Goal: Task Accomplishment & Management: Use online tool/utility

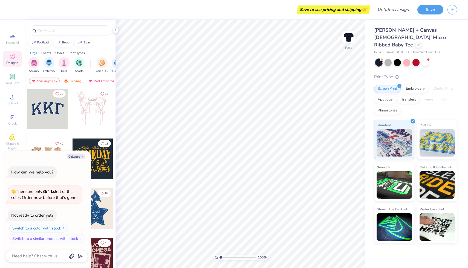
click at [380, 59] on div at bounding box center [378, 62] width 7 height 7
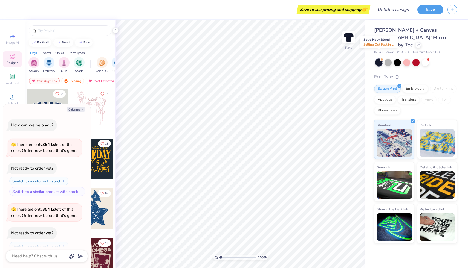
scroll to position [18, 0]
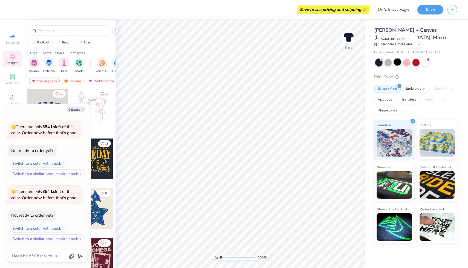
click at [399, 59] on div at bounding box center [396, 62] width 7 height 7
click at [379, 59] on div at bounding box center [378, 62] width 7 height 7
click at [400, 59] on div at bounding box center [396, 62] width 7 height 7
click at [378, 59] on div at bounding box center [378, 62] width 7 height 7
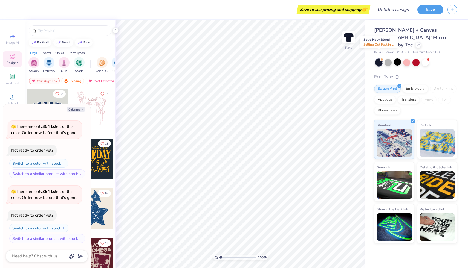
scroll to position [148, 0]
click at [397, 59] on div at bounding box center [396, 62] width 7 height 7
click at [81, 109] on icon "button" at bounding box center [81, 109] width 3 height 3
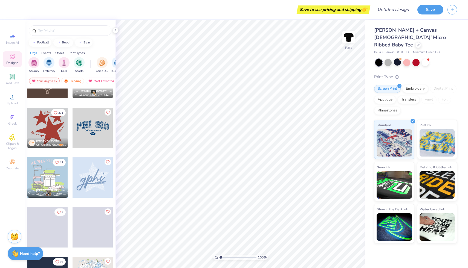
scroll to position [269, 0]
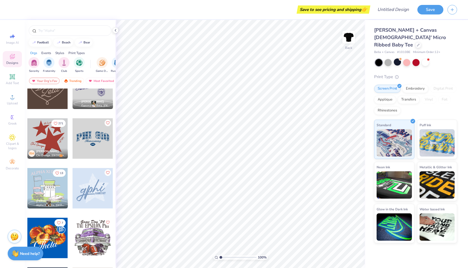
click at [55, 141] on div at bounding box center [47, 138] width 40 height 40
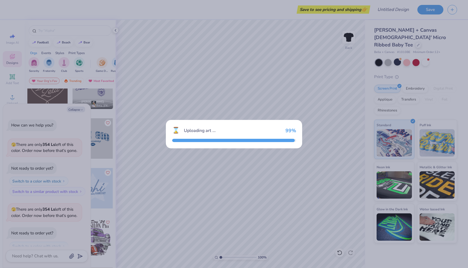
scroll to position [175, 0]
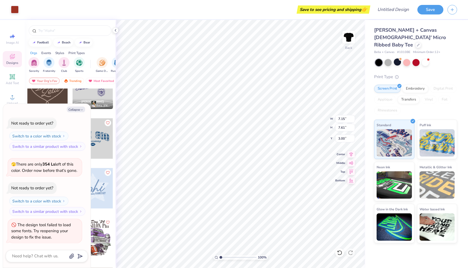
type textarea "x"
type input "0.50"
type textarea "x"
type input "3.00"
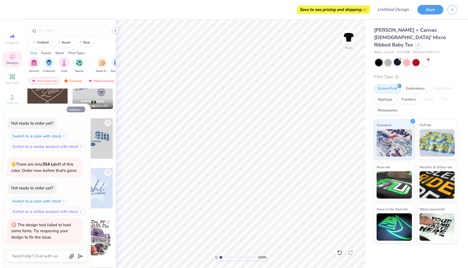
click at [83, 110] on icon "button" at bounding box center [81, 109] width 3 height 3
type textarea "x"
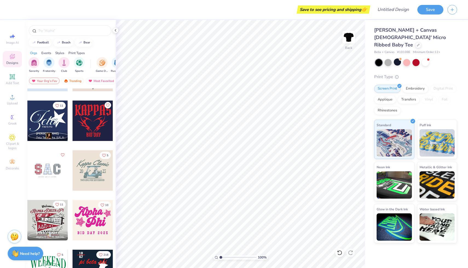
scroll to position [684, 0]
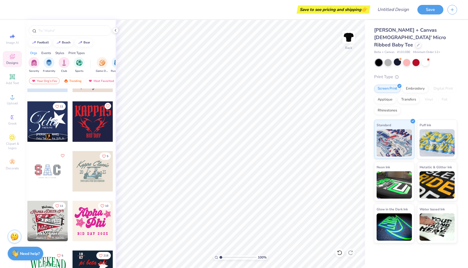
click at [59, 130] on div at bounding box center [47, 121] width 40 height 40
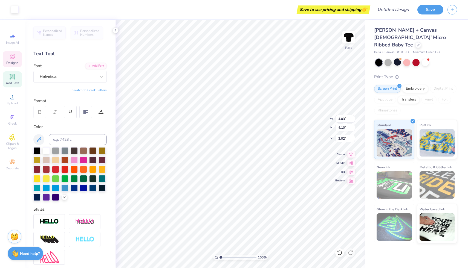
type input "3.00"
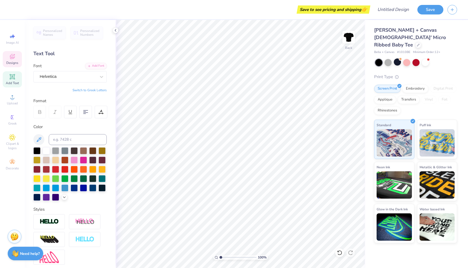
click at [14, 56] on icon at bounding box center [12, 56] width 7 height 7
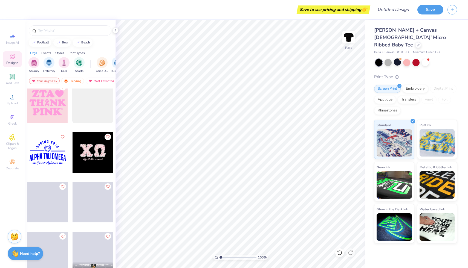
scroll to position [1527, 0]
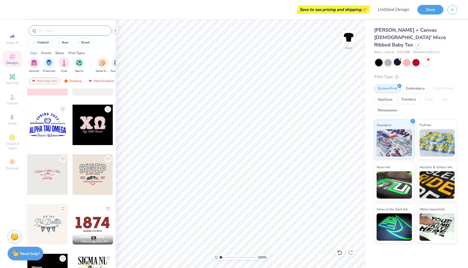
click at [70, 33] on input "text" at bounding box center [73, 30] width 70 height 5
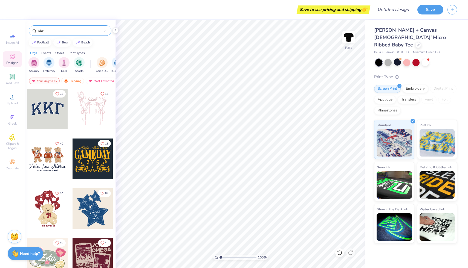
type input "star"
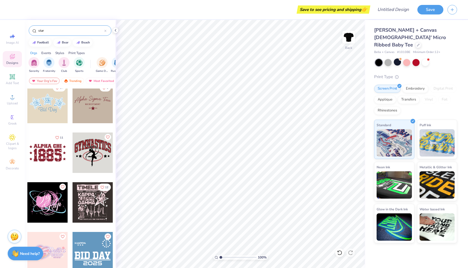
scroll to position [804, 0]
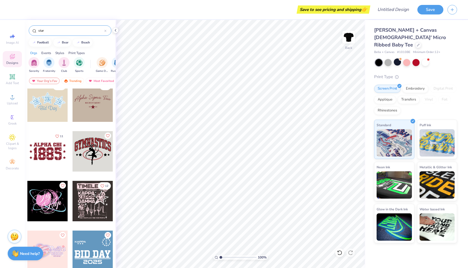
click at [46, 200] on div at bounding box center [47, 201] width 40 height 40
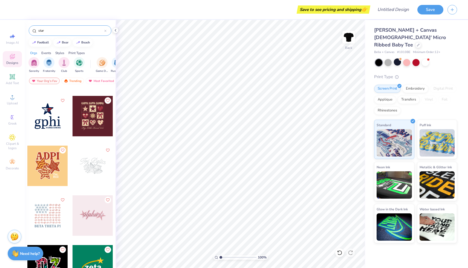
scroll to position [1495, 0]
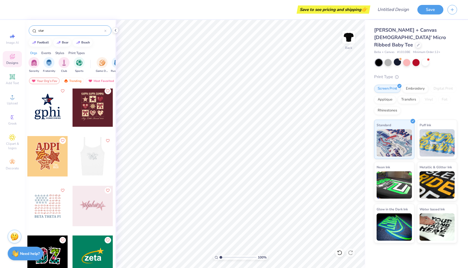
click at [90, 217] on div at bounding box center [92, 206] width 40 height 40
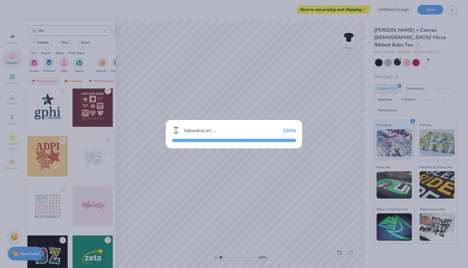
click at [155, 152] on div "⌛ Uploading art ... 100 %" at bounding box center [234, 134] width 468 height 268
click at [116, 91] on div "⌛ Uploading art ... 100 %" at bounding box center [234, 134] width 468 height 268
click at [153, 113] on div "⌛ Uploading art ... 100 %" at bounding box center [234, 134] width 468 height 268
click at [152, 113] on div "⌛ Uploading art ... 100 %" at bounding box center [234, 134] width 468 height 268
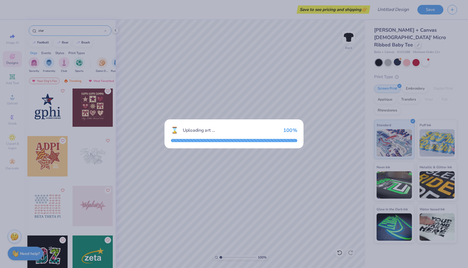
click at [152, 113] on div "⌛ Uploading art ... 100 %" at bounding box center [234, 134] width 468 height 268
click at [183, 128] on div "Uploading art ..." at bounding box center [231, 130] width 96 height 7
click at [173, 144] on div "⌛ Uploading art ... 100 %" at bounding box center [233, 133] width 139 height 29
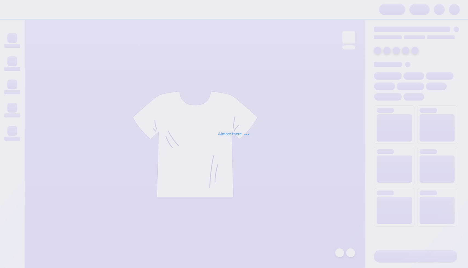
click at [270, 150] on div "Almost there" at bounding box center [234, 134] width 468 height 268
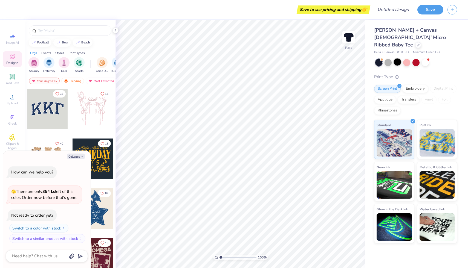
click at [399, 59] on div at bounding box center [396, 62] width 7 height 7
click at [81, 156] on icon "button" at bounding box center [81, 156] width 3 height 3
type textarea "x"
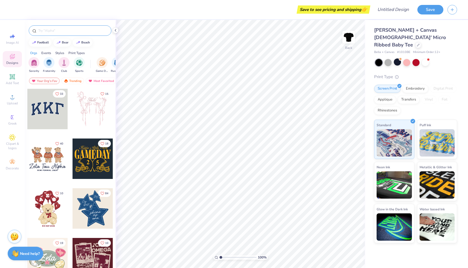
click at [76, 34] on div at bounding box center [70, 30] width 83 height 10
click at [77, 31] on input "text" at bounding box center [73, 30] width 70 height 5
type input "star"
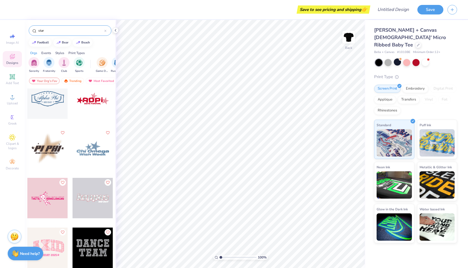
scroll to position [2152, 0]
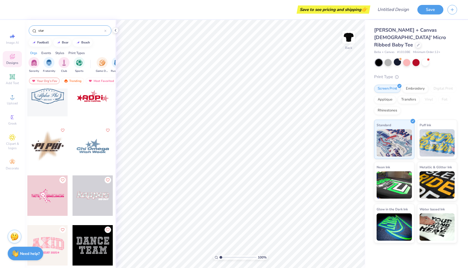
click at [54, 154] on div at bounding box center [47, 146] width 40 height 40
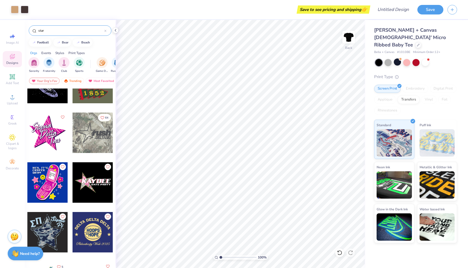
scroll to position [6196, 0]
click at [108, 168] on icon "Like" at bounding box center [108, 166] width 4 height 4
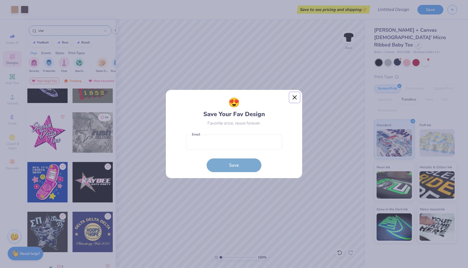
click at [296, 98] on button "Close" at bounding box center [294, 97] width 10 height 10
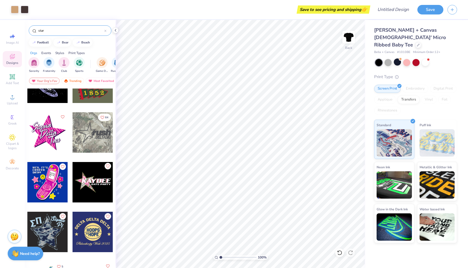
click at [107, 166] on icon "Like" at bounding box center [108, 166] width 4 height 4
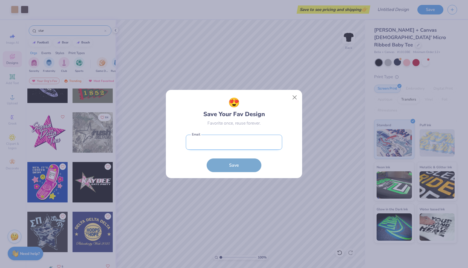
click at [226, 141] on input "email" at bounding box center [234, 142] width 96 height 15
type input "biancablb.25@gmail.com"
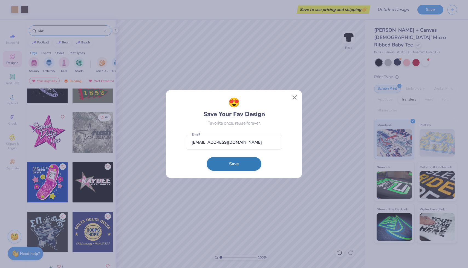
click at [243, 164] on button "Save" at bounding box center [233, 164] width 55 height 14
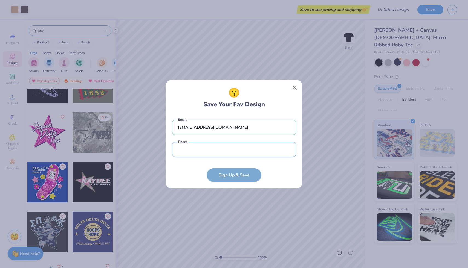
click at [239, 153] on input "tel" at bounding box center [234, 149] width 124 height 15
type input "(206) 992-0057"
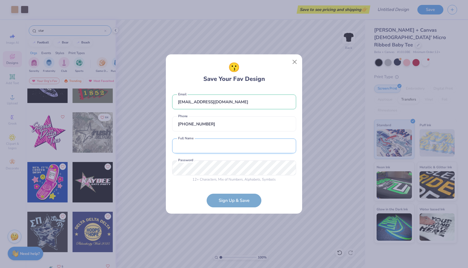
click at [230, 149] on input "text" at bounding box center [234, 146] width 124 height 15
type input "Bianca Bangayan"
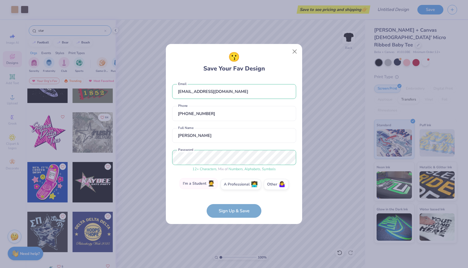
click at [209, 188] on label "I'm a Student 🧑‍🎓" at bounding box center [198, 183] width 38 height 11
click at [232, 188] on input "I'm a Student 🧑‍🎓" at bounding box center [234, 186] width 4 height 4
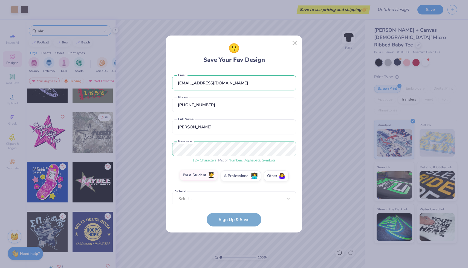
scroll to position [2, 0]
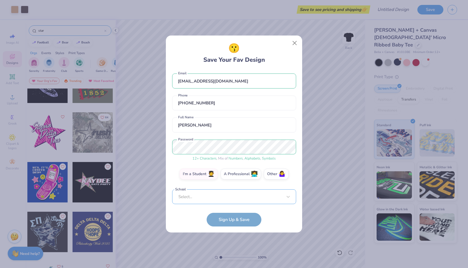
click at [221, 198] on div "Select..." at bounding box center [234, 196] width 124 height 15
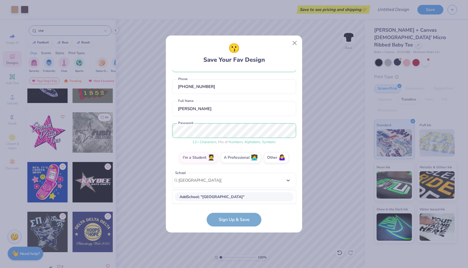
scroll to position [18, 0]
click at [226, 199] on div "University of Washington" at bounding box center [233, 197] width 119 height 9
type input "university of washington"
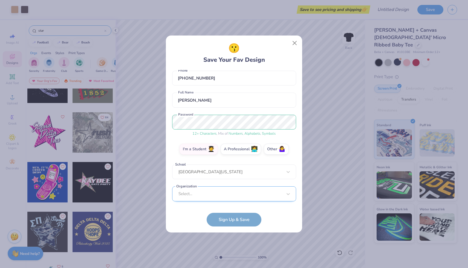
click at [231, 196] on div "Select..." at bounding box center [234, 193] width 124 height 15
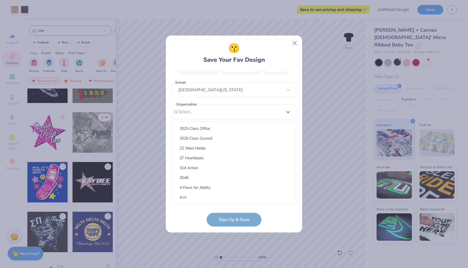
scroll to position [0, 0]
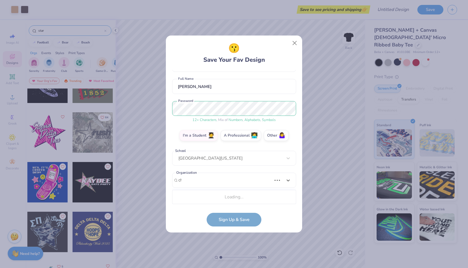
type input "chi"
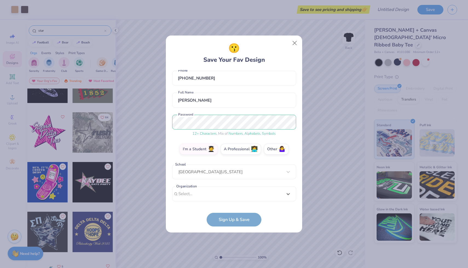
click at [290, 112] on div "biancablb.25@gmail.com Email (206) 992-0057 Phone Bianca Bangayan Full Name 12 …" at bounding box center [234, 137] width 124 height 134
click at [226, 218] on form "biancablb.25@gmail.com Email (206) 992-0057 Phone Bianca Bangayan Full Name 12 …" at bounding box center [234, 148] width 124 height 157
click at [234, 148] on label "A Professional 👩‍💻" at bounding box center [240, 148] width 40 height 11
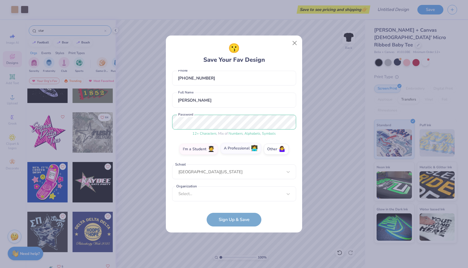
click at [234, 176] on input "A Professional 👩‍💻" at bounding box center [234, 178] width 4 height 4
click at [270, 150] on label "Other 🤷‍♀️" at bounding box center [276, 148] width 25 height 11
click at [236, 176] on input "Other 🤷‍♀️" at bounding box center [234, 178] width 4 height 4
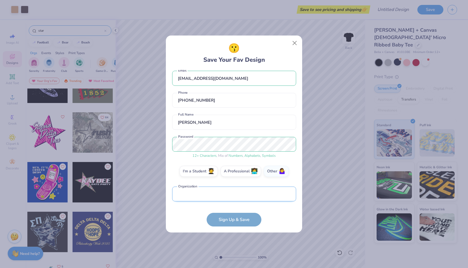
click at [221, 195] on input "text" at bounding box center [234, 194] width 124 height 15
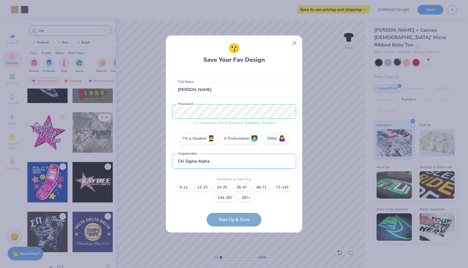
type input "Chi Sigma Alpha"
click at [220, 188] on label "24-35" at bounding box center [221, 187] width 17 height 8
click at [232, 228] on input "24-35" at bounding box center [234, 230] width 4 height 4
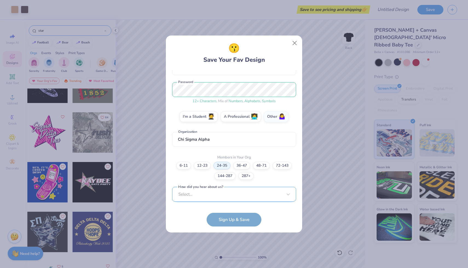
click at [224, 194] on div "Select..." at bounding box center [234, 194] width 124 height 15
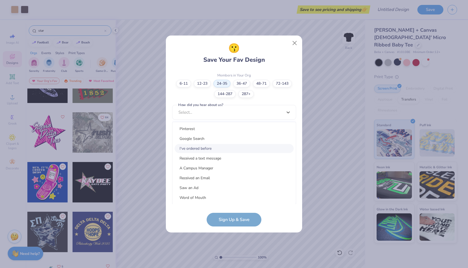
click at [195, 150] on div "I've ordered before" at bounding box center [233, 148] width 119 height 9
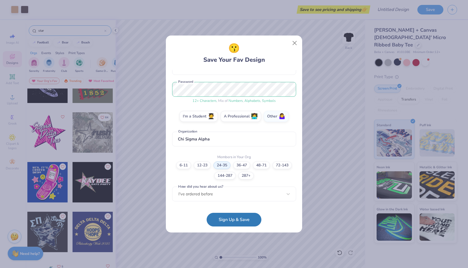
scroll to position [59, 0]
click at [223, 219] on button "Sign Up & Save" at bounding box center [233, 219] width 55 height 14
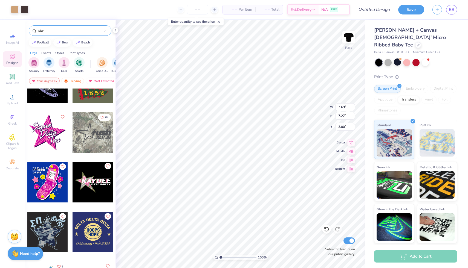
click at [108, 167] on icon "Like" at bounding box center [107, 166] width 3 height 3
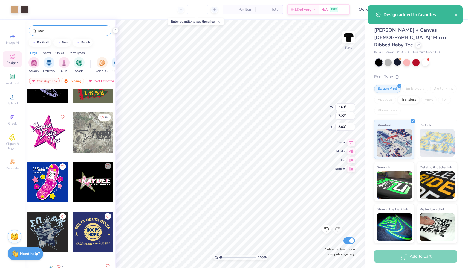
scroll to position [0, 0]
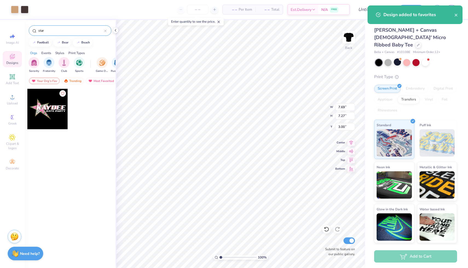
click at [77, 26] on div "star" at bounding box center [70, 30] width 83 height 10
click at [72, 30] on input "star" at bounding box center [71, 30] width 66 height 5
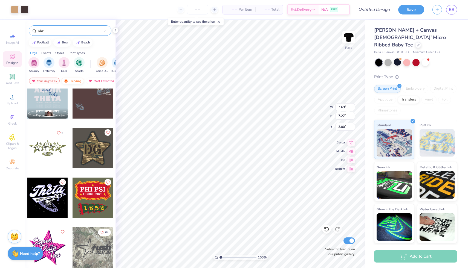
scroll to position [6081, 0]
drag, startPoint x: 66, startPoint y: 30, endPoint x: 36, endPoint y: 30, distance: 30.6
click at [36, 31] on div "star" at bounding box center [70, 30] width 83 height 10
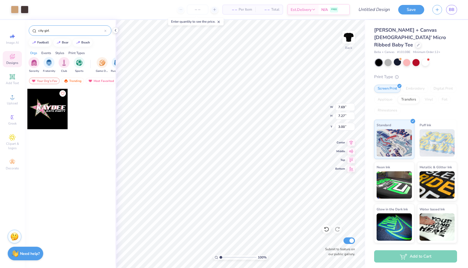
scroll to position [0, 0]
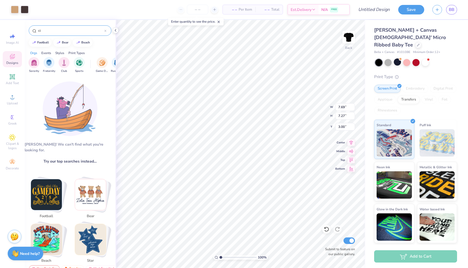
type input "c"
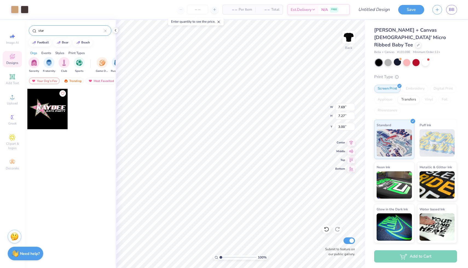
type input "star"
click at [84, 31] on input "star" at bounding box center [71, 30] width 66 height 5
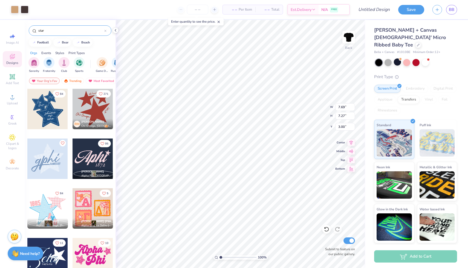
scroll to position [387, 0]
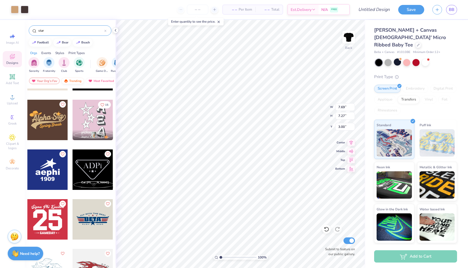
click at [74, 81] on div "Trending" at bounding box center [72, 81] width 23 height 7
click at [79, 81] on div "Trending" at bounding box center [72, 81] width 23 height 7
click at [83, 80] on div "Most Favorited" at bounding box center [78, 81] width 31 height 7
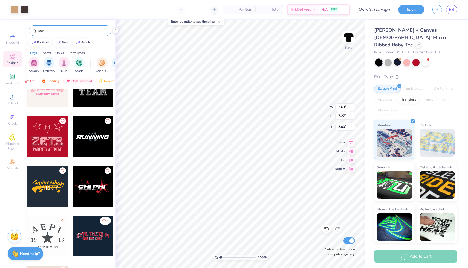
scroll to position [2311, 0]
click at [108, 171] on icon "Like" at bounding box center [107, 169] width 3 height 3
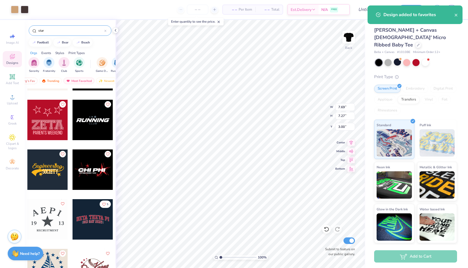
scroll to position [2329, 0]
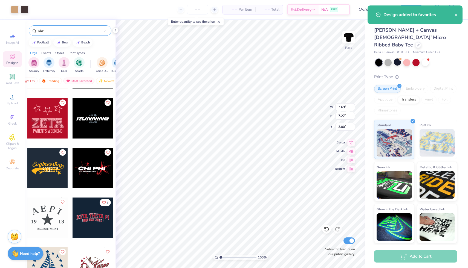
click at [94, 178] on div at bounding box center [92, 168] width 40 height 40
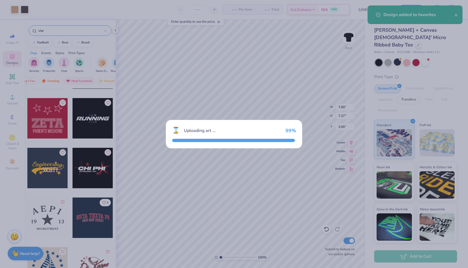
type input "8.52"
type input "3.53"
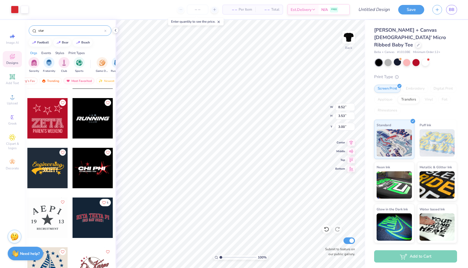
type input "7.69"
type input "7.27"
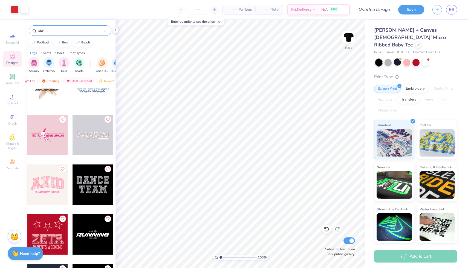
scroll to position [2238, 0]
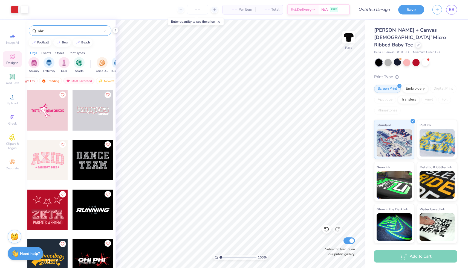
click at [107, 245] on icon "Like" at bounding box center [108, 244] width 4 height 4
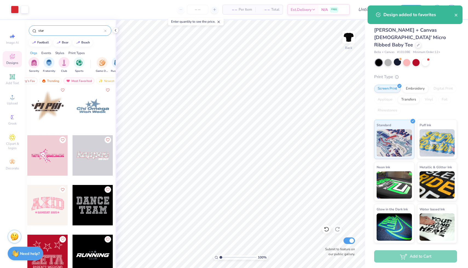
scroll to position [2185, 0]
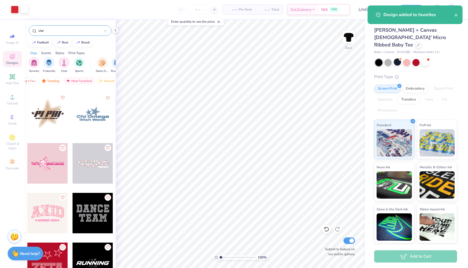
click at [63, 98] on icon "Like" at bounding box center [62, 98] width 4 height 4
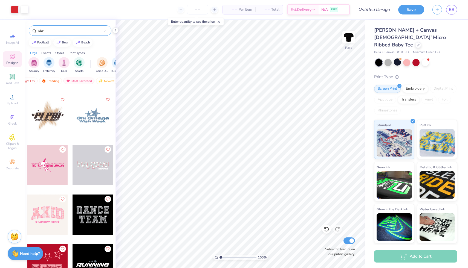
scroll to position [2170, 0]
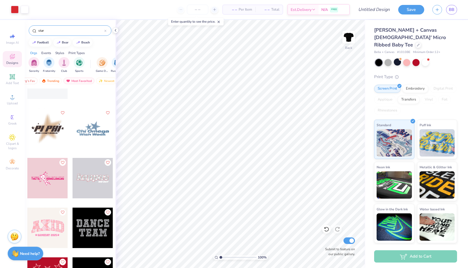
click at [97, 129] on div at bounding box center [92, 128] width 40 height 40
click at [101, 137] on div at bounding box center [92, 128] width 40 height 40
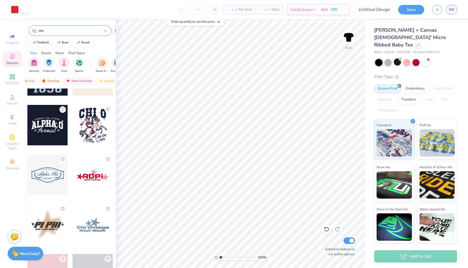
scroll to position [2086, 0]
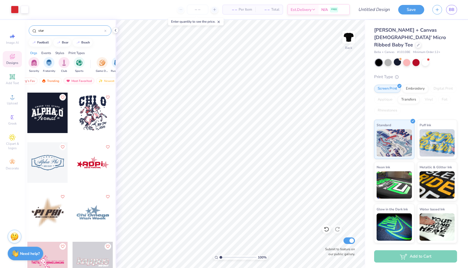
click at [92, 170] on div at bounding box center [92, 162] width 40 height 40
type input "8.81"
type input "3.18"
click at [103, 165] on div at bounding box center [92, 162] width 40 height 40
click at [92, 214] on div at bounding box center [92, 212] width 40 height 40
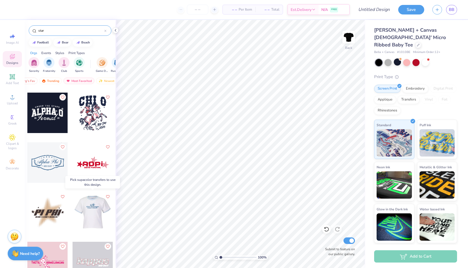
click at [72, 214] on div at bounding box center [52, 212] width 40 height 40
click at [90, 199] on div at bounding box center [92, 212] width 40 height 40
click at [90, 209] on div at bounding box center [92, 212] width 40 height 40
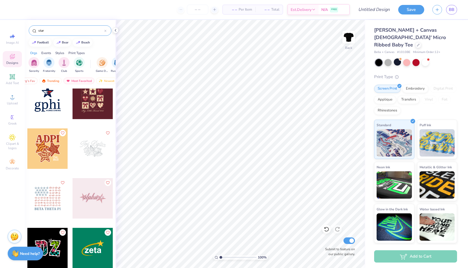
scroll to position [1503, 0]
click at [94, 204] on div at bounding box center [92, 199] width 40 height 40
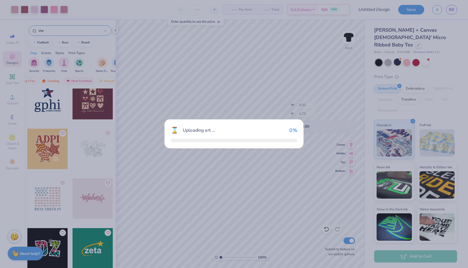
scroll to position [1533, 0]
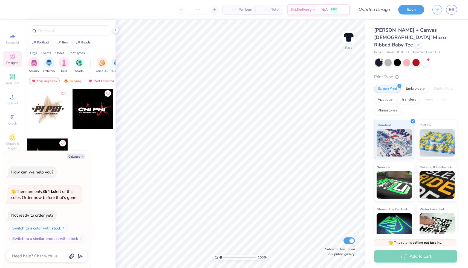
click at [377, 59] on div at bounding box center [378, 62] width 7 height 7
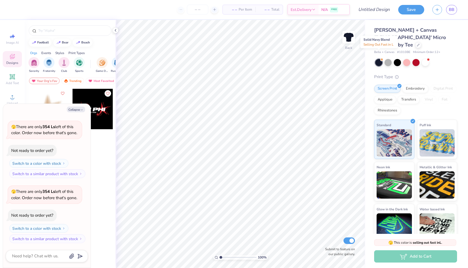
click at [377, 59] on div at bounding box center [378, 62] width 7 height 7
click at [396, 59] on div at bounding box center [396, 62] width 7 height 7
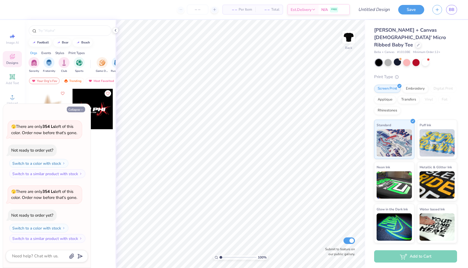
click at [82, 112] on button "Collapse" at bounding box center [76, 110] width 18 height 6
type textarea "x"
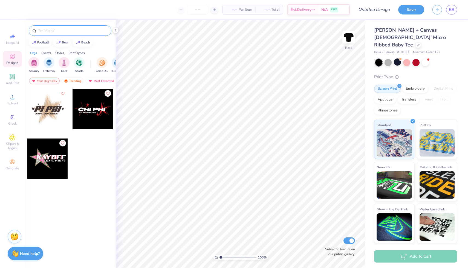
click at [50, 31] on input "text" at bounding box center [73, 30] width 70 height 5
click at [49, 32] on input "star" at bounding box center [71, 30] width 66 height 5
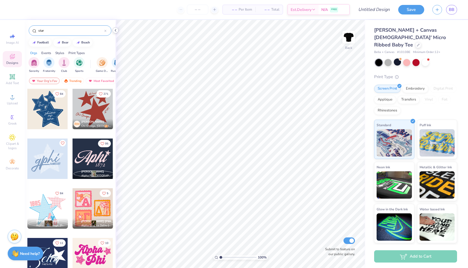
click at [174, 70] on div "– – Per Item – – Total Est. Delivery N/A FREE Design Title Save BB Image AI Des…" at bounding box center [234, 134] width 468 height 268
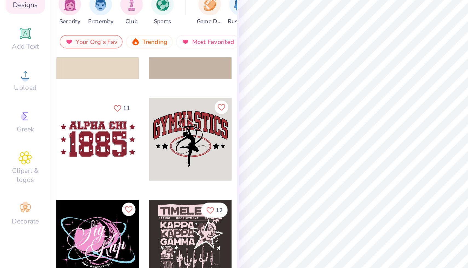
scroll to position [827, 0]
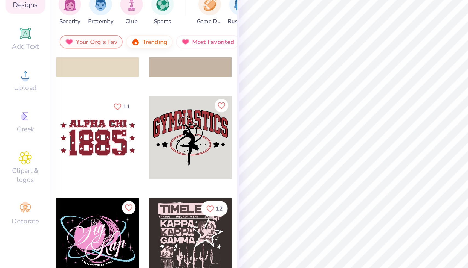
click at [72, 81] on div "Trending" at bounding box center [72, 81] width 23 height 7
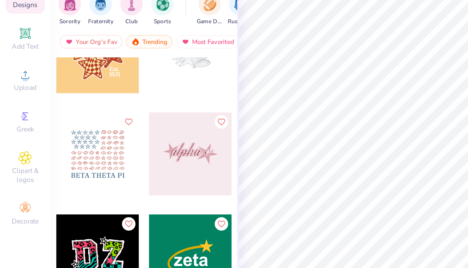
scroll to position [1567, 0]
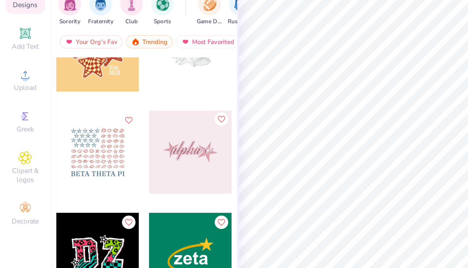
click at [108, 121] on button "Like" at bounding box center [107, 118] width 7 height 7
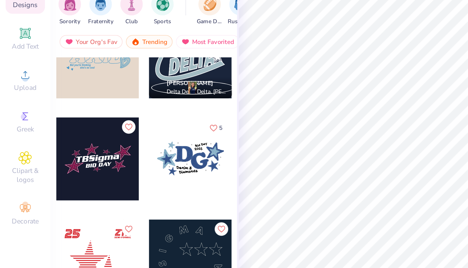
scroll to position [1862, 0]
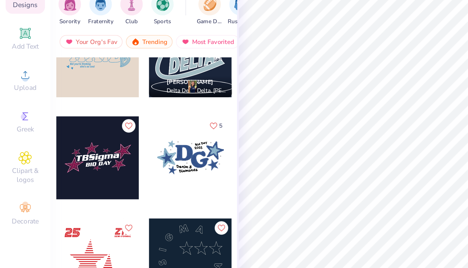
click at [104, 122] on icon "Like" at bounding box center [104, 122] width 4 height 4
click at [104, 123] on icon "Like" at bounding box center [104, 122] width 4 height 4
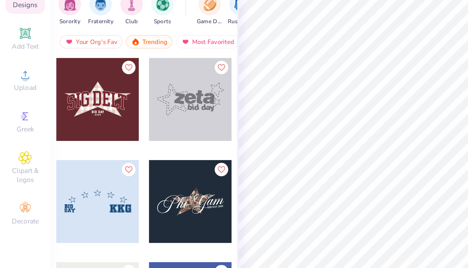
scroll to position [2534, 0]
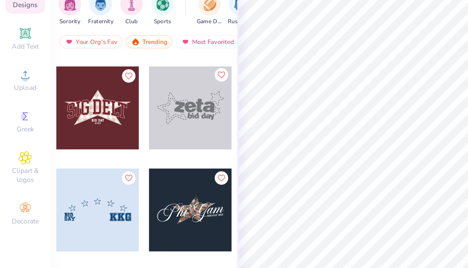
click at [107, 97] on icon "Like" at bounding box center [108, 97] width 4 height 4
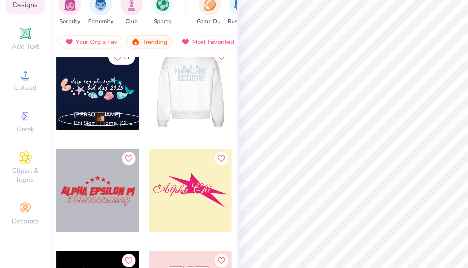
scroll to position [2891, 0]
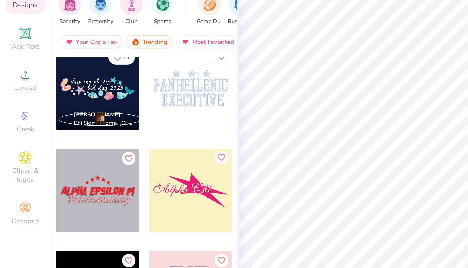
click at [107, 138] on icon "Like" at bounding box center [108, 137] width 4 height 4
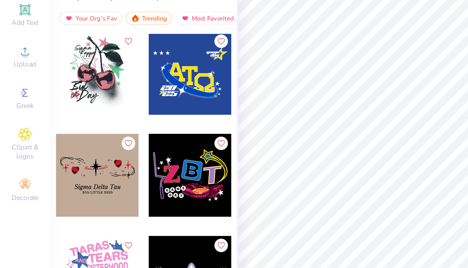
scroll to position [5107, 0]
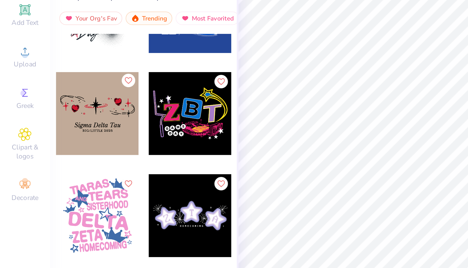
click at [62, 112] on icon "Like" at bounding box center [62, 111] width 4 height 4
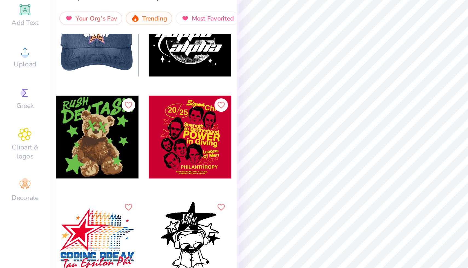
scroll to position [5496, 0]
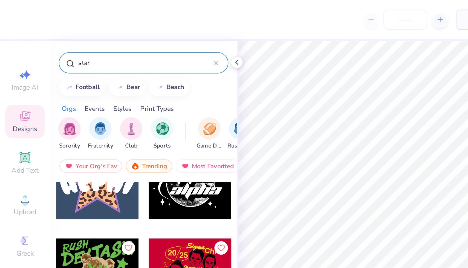
drag, startPoint x: 46, startPoint y: 30, endPoint x: 28, endPoint y: 30, distance: 18.3
click at [28, 30] on div "star" at bounding box center [70, 29] width 91 height 19
type input "sparkles"
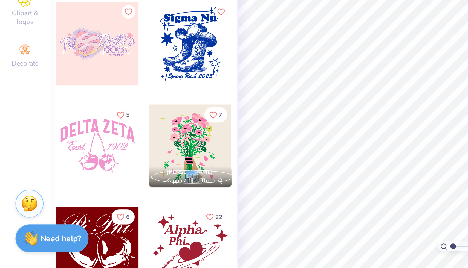
scroll to position [0, 0]
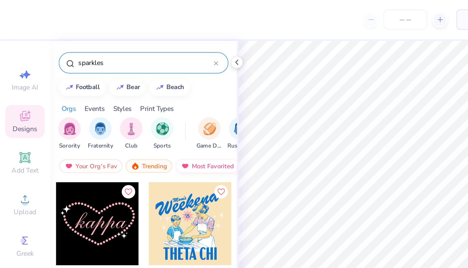
click at [87, 81] on div "Most Favorited" at bounding box center [101, 81] width 31 height 7
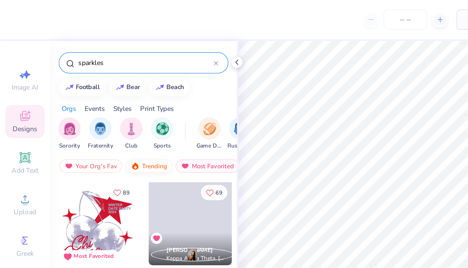
click at [78, 81] on div "Trending" at bounding box center [72, 81] width 23 height 7
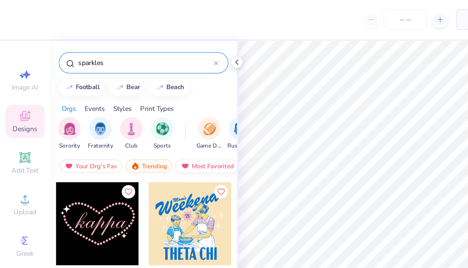
click at [91, 82] on img at bounding box center [90, 81] width 4 height 4
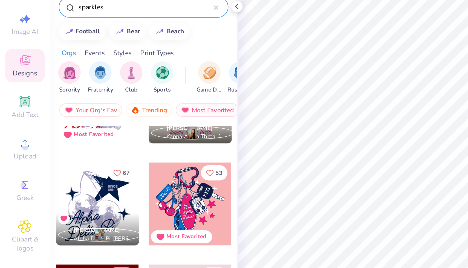
scroll to position [33, 0]
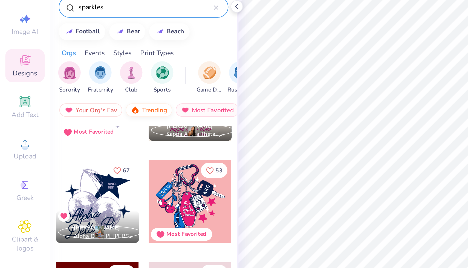
click at [78, 81] on div "Trending" at bounding box center [72, 81] width 23 height 7
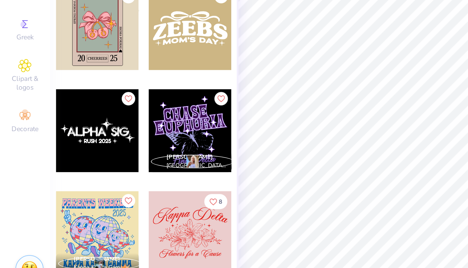
scroll to position [1632, 0]
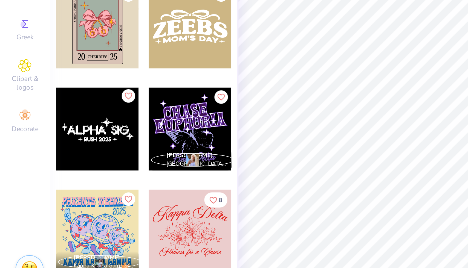
click at [63, 153] on icon "Like" at bounding box center [62, 152] width 4 height 4
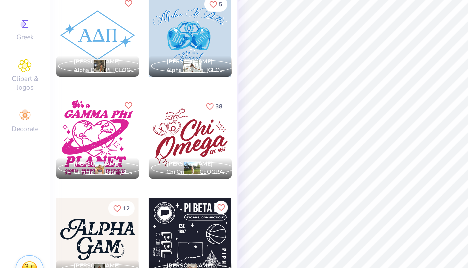
scroll to position [2228, 0]
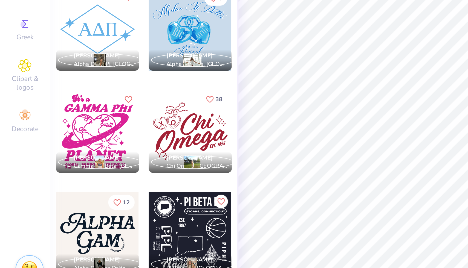
click at [103, 154] on icon "Like" at bounding box center [102, 154] width 4 height 4
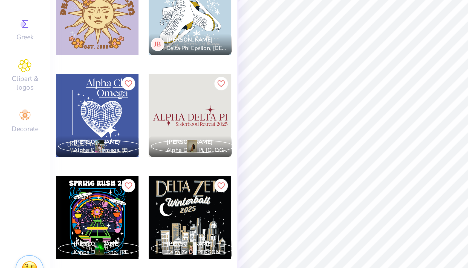
scroll to position [2485, 0]
click at [107, 147] on icon "Like" at bounding box center [108, 146] width 4 height 4
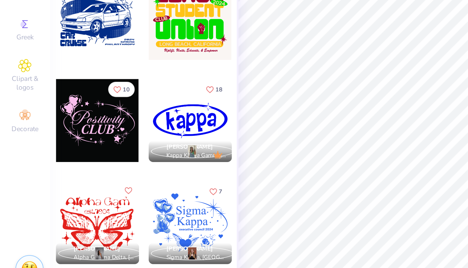
scroll to position [3527, 0]
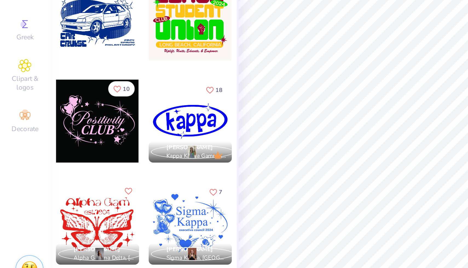
click at [59, 148] on button "10" at bounding box center [59, 148] width 13 height 7
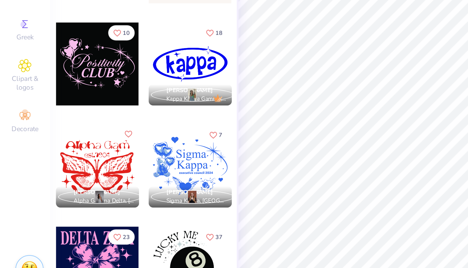
scroll to position [3555, 0]
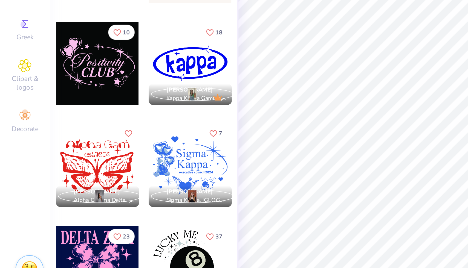
click at [105, 171] on icon "Like" at bounding box center [104, 171] width 4 height 4
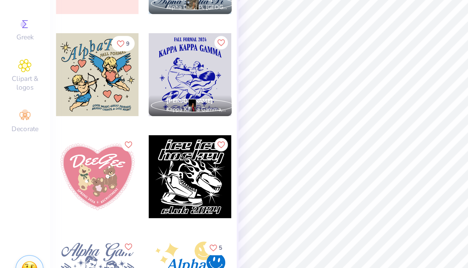
scroll to position [4346, 0]
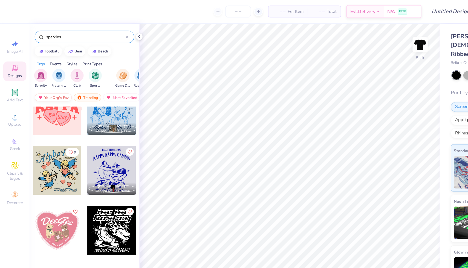
click at [49, 80] on div "Your Org's Fav" at bounding box center [44, 81] width 31 height 7
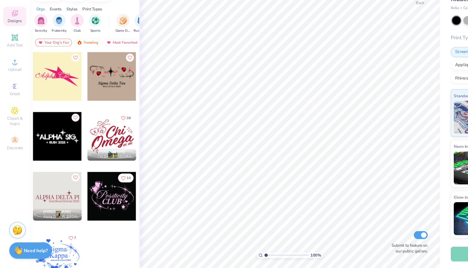
scroll to position [0, 0]
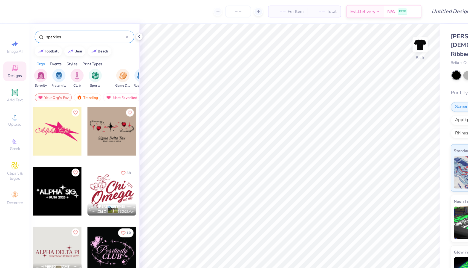
click at [48, 112] on div at bounding box center [47, 109] width 40 height 40
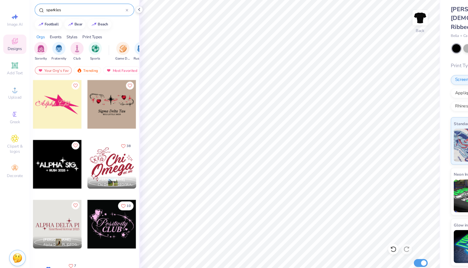
click at [106, 108] on div at bounding box center [92, 109] width 40 height 40
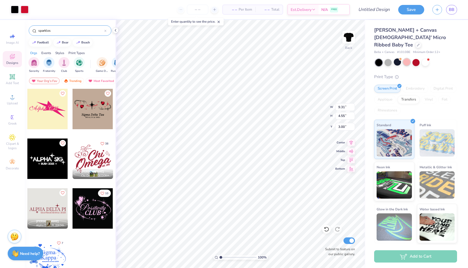
click at [409, 59] on div at bounding box center [406, 62] width 7 height 7
click at [392, 59] on div at bounding box center [416, 62] width 82 height 7
click at [398, 59] on div at bounding box center [396, 62] width 7 height 7
click at [23, 10] on div at bounding box center [25, 9] width 8 height 8
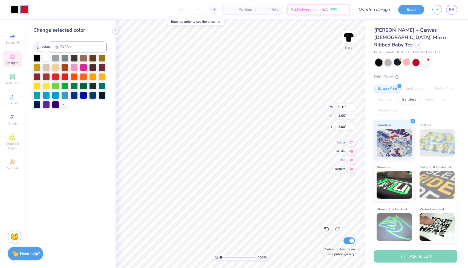
click at [48, 57] on div at bounding box center [46, 57] width 7 height 7
click at [56, 75] on div at bounding box center [55, 76] width 7 height 7
click at [46, 77] on div at bounding box center [46, 76] width 7 height 7
click at [16, 10] on div at bounding box center [15, 9] width 8 height 8
click at [15, 7] on div at bounding box center [15, 10] width 8 height 8
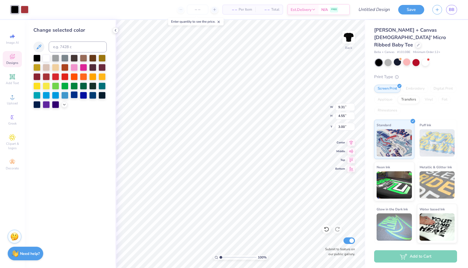
click at [76, 96] on div at bounding box center [74, 94] width 7 height 7
click at [47, 59] on div at bounding box center [46, 57] width 7 height 7
click at [93, 94] on div at bounding box center [92, 94] width 7 height 7
click at [101, 95] on div at bounding box center [101, 94] width 7 height 7
click at [47, 82] on div at bounding box center [46, 85] width 7 height 7
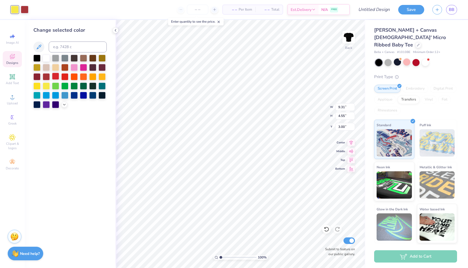
click at [52, 78] on div at bounding box center [55, 76] width 7 height 7
click at [75, 70] on div at bounding box center [74, 66] width 7 height 7
click at [82, 68] on div at bounding box center [83, 66] width 7 height 7
click at [40, 68] on div at bounding box center [36, 66] width 7 height 7
click at [43, 68] on div at bounding box center [46, 66] width 7 height 7
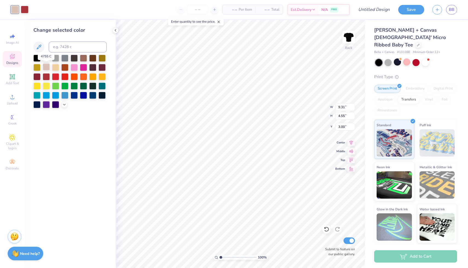
click at [49, 68] on div at bounding box center [46, 66] width 7 height 7
click at [41, 48] on icon at bounding box center [39, 47] width 7 height 7
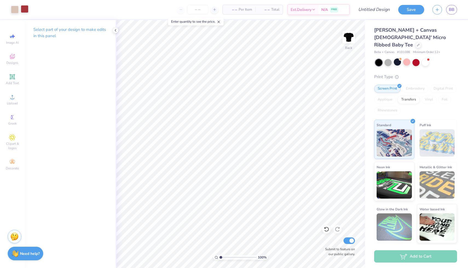
click at [24, 8] on div at bounding box center [25, 9] width 8 height 8
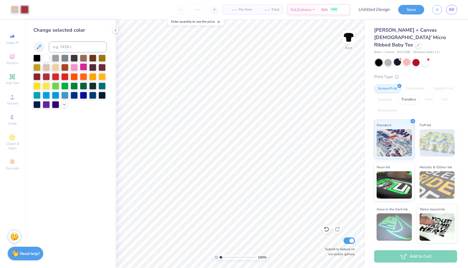
click at [86, 66] on div at bounding box center [83, 66] width 7 height 7
click at [14, 10] on div at bounding box center [15, 9] width 8 height 8
click at [45, 57] on div at bounding box center [46, 57] width 7 height 7
click at [25, 11] on div at bounding box center [25, 9] width 8 height 8
click at [46, 95] on div at bounding box center [46, 95] width 7 height 7
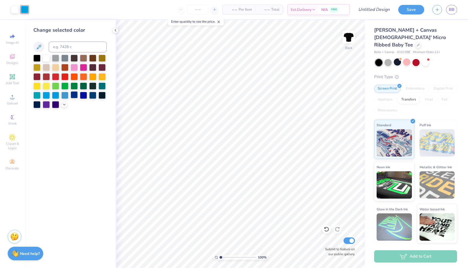
click at [82, 95] on div at bounding box center [83, 95] width 7 height 7
click at [75, 95] on div at bounding box center [74, 94] width 7 height 7
click at [102, 67] on div at bounding box center [101, 66] width 7 height 7
click at [90, 67] on div at bounding box center [92, 66] width 7 height 7
click at [100, 67] on div at bounding box center [101, 66] width 7 height 7
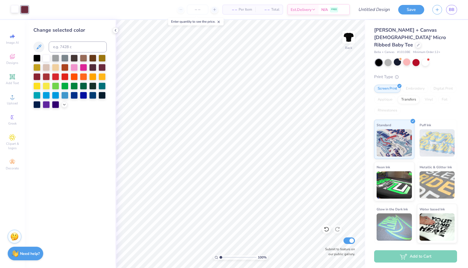
click at [16, 9] on div at bounding box center [15, 9] width 8 height 8
click at [48, 68] on div at bounding box center [46, 66] width 7 height 7
click at [83, 58] on div at bounding box center [83, 57] width 7 height 7
click at [74, 58] on div at bounding box center [74, 57] width 7 height 7
drag, startPoint x: 91, startPoint y: 95, endPoint x: 87, endPoint y: 95, distance: 4.1
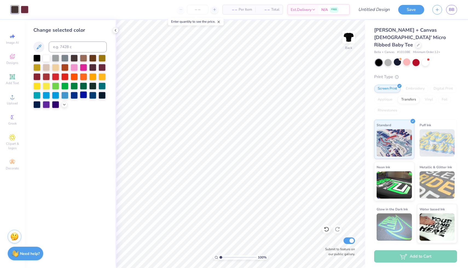
click at [92, 95] on div at bounding box center [92, 95] width 7 height 7
click at [86, 95] on div at bounding box center [83, 94] width 7 height 7
click at [49, 60] on div at bounding box center [46, 57] width 7 height 7
click at [24, 8] on div at bounding box center [25, 9] width 8 height 8
click at [37, 75] on div at bounding box center [36, 76] width 7 height 7
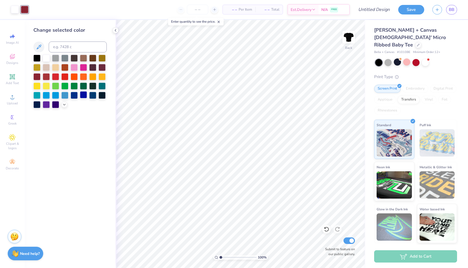
click at [84, 95] on div at bounding box center [83, 94] width 7 height 7
click at [46, 96] on div at bounding box center [46, 94] width 7 height 7
click at [94, 87] on div at bounding box center [92, 85] width 7 height 7
click at [93, 97] on div at bounding box center [92, 94] width 7 height 7
click at [92, 58] on div at bounding box center [92, 57] width 7 height 7
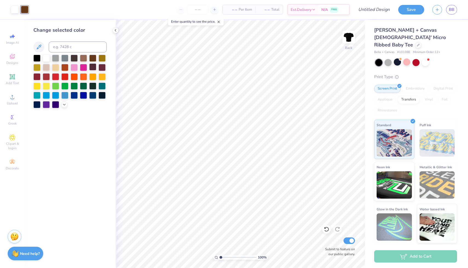
click at [92, 71] on div at bounding box center [92, 66] width 7 height 7
click at [104, 67] on div at bounding box center [101, 66] width 7 height 7
click at [47, 75] on div at bounding box center [46, 76] width 7 height 7
click at [65, 94] on div at bounding box center [64, 94] width 7 height 7
click at [57, 59] on div at bounding box center [55, 57] width 7 height 7
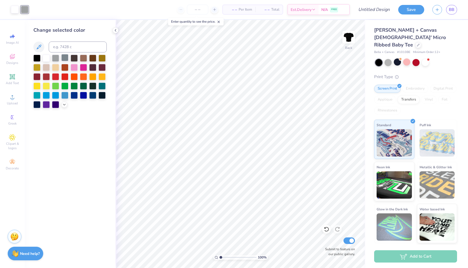
click at [64, 57] on div at bounding box center [64, 57] width 7 height 7
click at [46, 86] on div at bounding box center [46, 85] width 7 height 7
click at [98, 76] on div at bounding box center [101, 76] width 7 height 7
click at [101, 76] on div at bounding box center [101, 76] width 7 height 7
click at [91, 77] on div at bounding box center [92, 76] width 7 height 7
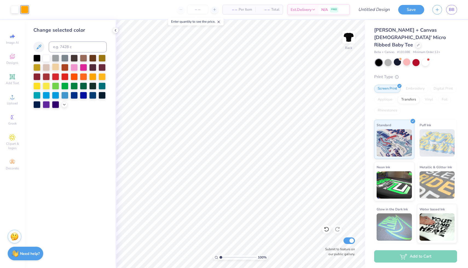
click at [54, 69] on div at bounding box center [55, 66] width 7 height 7
click at [397, 59] on div at bounding box center [396, 62] width 7 height 7
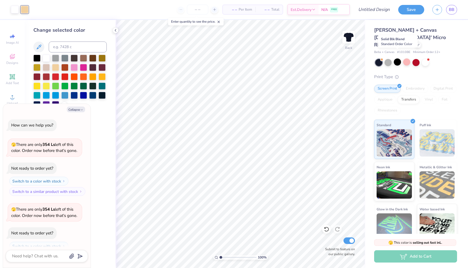
scroll to position [148, 0]
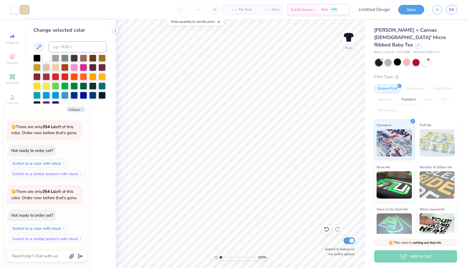
click at [379, 59] on div at bounding box center [378, 62] width 7 height 7
click at [397, 59] on div at bounding box center [396, 62] width 7 height 7
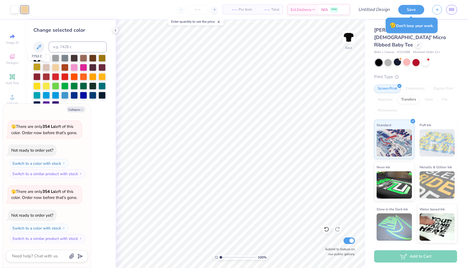
click at [36, 68] on div at bounding box center [36, 66] width 7 height 7
click at [36, 77] on div at bounding box center [36, 76] width 7 height 7
click at [104, 67] on div at bounding box center [101, 66] width 7 height 7
click at [41, 75] on div at bounding box center [69, 82] width 73 height 54
click at [39, 76] on div at bounding box center [36, 76] width 7 height 7
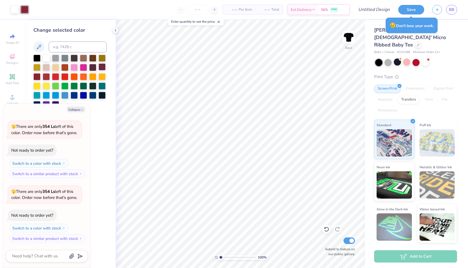
click at [101, 68] on div at bounding box center [101, 66] width 7 height 7
click at [37, 78] on div at bounding box center [36, 76] width 7 height 7
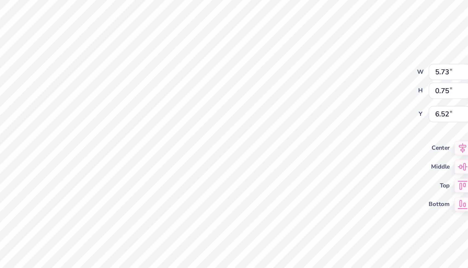
type textarea "x"
type input "5.73"
type input "0.75"
type input "6.52"
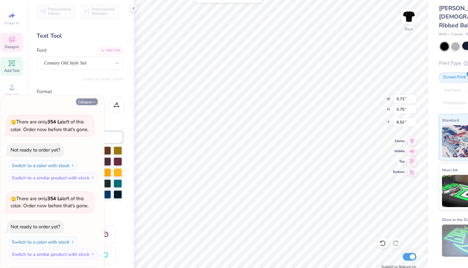
click at [78, 110] on button "Collapse" at bounding box center [76, 110] width 18 height 6
type textarea "x"
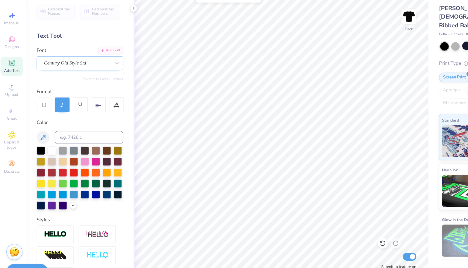
click at [83, 80] on div at bounding box center [68, 76] width 56 height 7
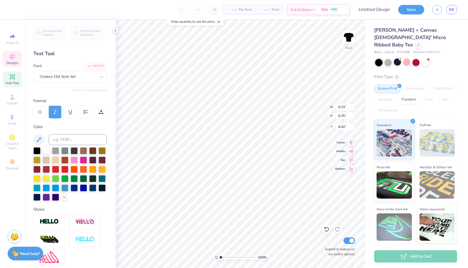
scroll to position [0, 0]
type textarea "C"
type textarea "Chi Sigma Alpha"
type input "6.15"
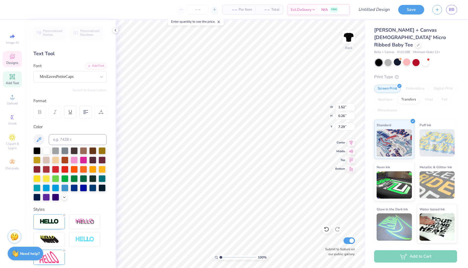
type input "1.05"
type input "0.28"
type input "7.27"
type input "0.79"
type textarea "B"
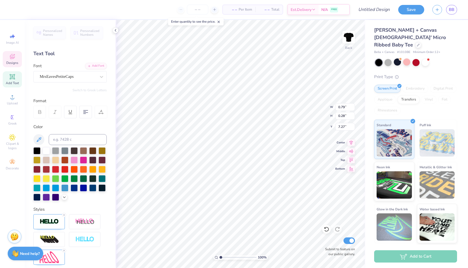
type input "1.52"
type input "0.26"
type input "7.29"
type input "1.05"
type input "0.28"
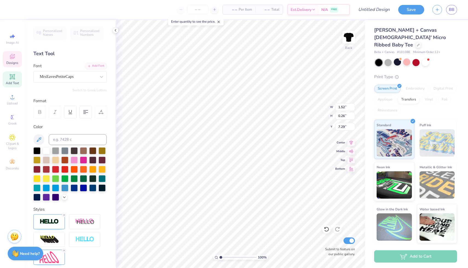
type input "7.27"
type input "1.52"
type input "0.26"
type input "7.29"
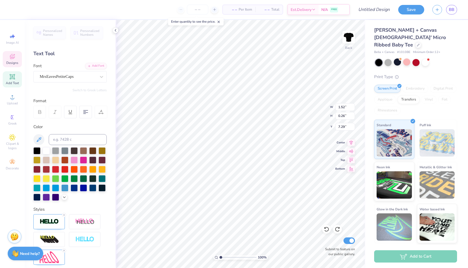
type textarea "f"
type textarea "fall 2024 rush"
type input "1.05"
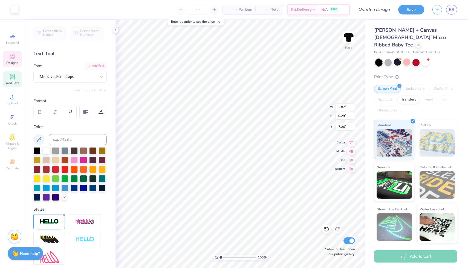
type input "0.15"
type input "0.28"
type input "7.27"
type input "7.28"
type textarea "fall 2025 rush"
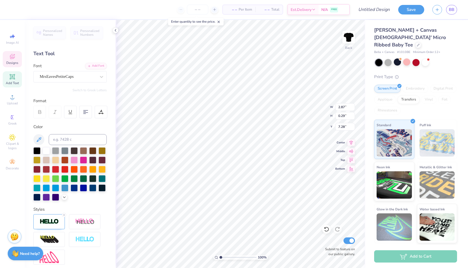
scroll to position [0, 1]
type input "0.28"
type input "7.16"
type input "7.18"
click at [89, 76] on div "MrsEavesPetiteCaps" at bounding box center [67, 76] width 57 height 8
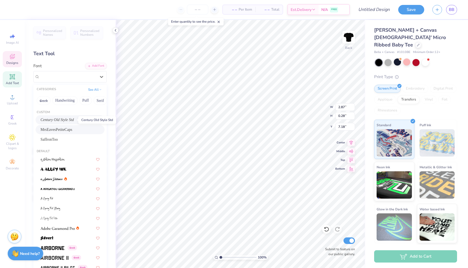
click at [69, 119] on span "Century Old Style Std" at bounding box center [56, 120] width 33 height 6
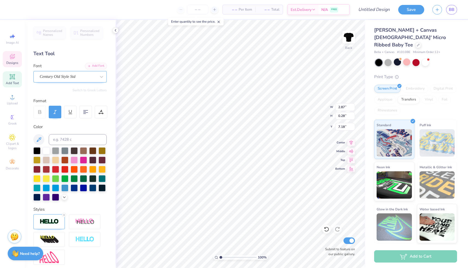
click at [73, 77] on div "Century Old Style Std" at bounding box center [67, 76] width 57 height 8
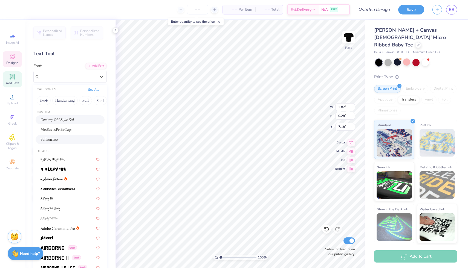
click at [64, 140] on div "SaffronToo" at bounding box center [69, 140] width 59 height 6
click at [74, 75] on div "SaffronToo" at bounding box center [67, 76] width 57 height 8
click at [59, 197] on div at bounding box center [69, 199] width 59 height 6
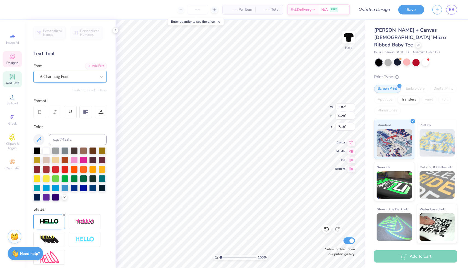
click at [59, 78] on div "A Charming Font" at bounding box center [67, 76] width 57 height 8
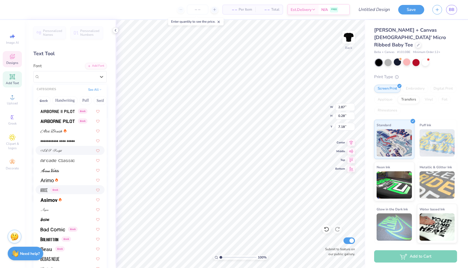
scroll to position [165, 0]
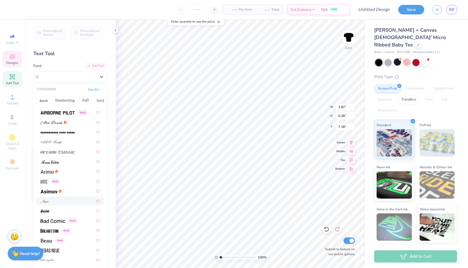
click at [53, 198] on div at bounding box center [69, 201] width 59 height 6
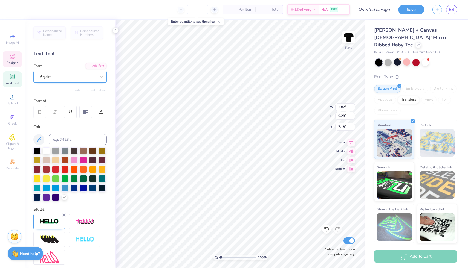
click at [59, 78] on div "Aspire" at bounding box center [67, 76] width 57 height 8
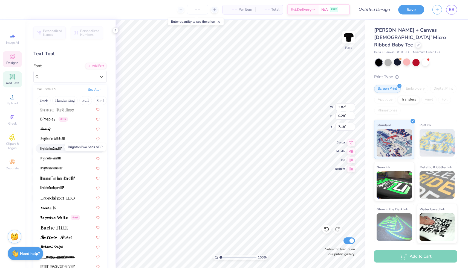
scroll to position [426, 0]
click at [58, 137] on img at bounding box center [52, 137] width 25 height 4
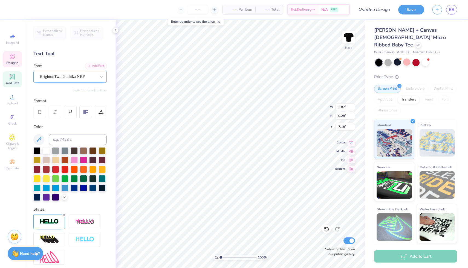
click at [68, 71] on div "BrightonTwo Gothika NBP" at bounding box center [69, 76] width 73 height 11
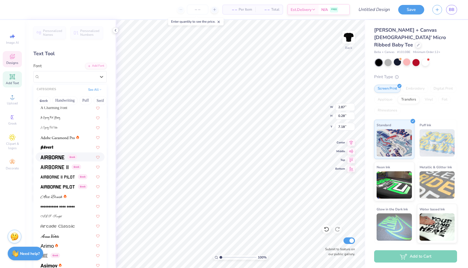
scroll to position [91, 0]
click at [51, 234] on img at bounding box center [49, 236] width 19 height 4
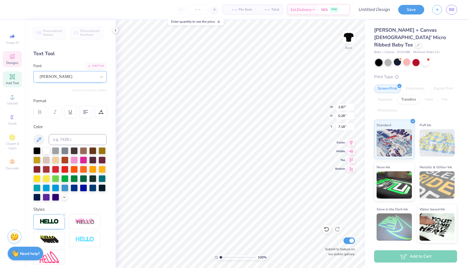
click at [73, 75] on div "[PERSON_NAME]" at bounding box center [67, 76] width 57 height 8
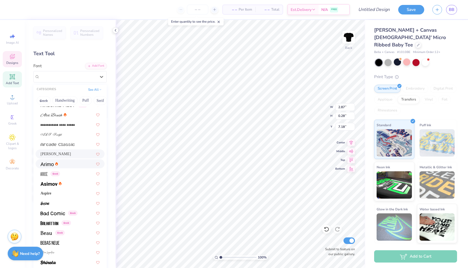
scroll to position [194, 0]
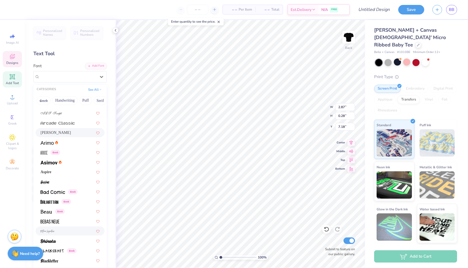
click at [55, 227] on div at bounding box center [70, 231] width 69 height 9
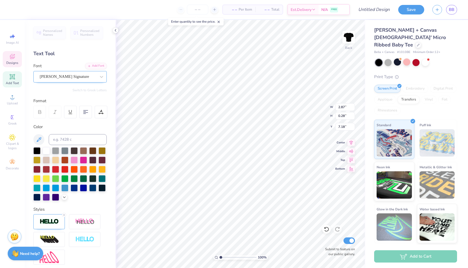
click at [69, 74] on div "[PERSON_NAME] Signature" at bounding box center [67, 76] width 57 height 8
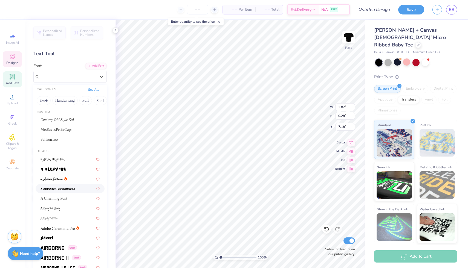
scroll to position [76, 0]
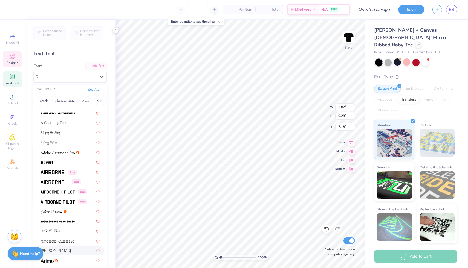
click at [57, 251] on div "[PERSON_NAME]" at bounding box center [69, 251] width 59 height 6
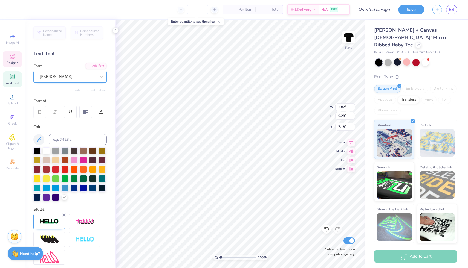
click at [68, 77] on div "[PERSON_NAME]" at bounding box center [67, 76] width 57 height 8
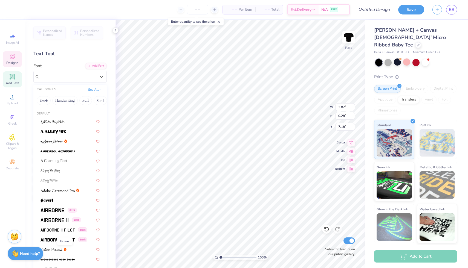
scroll to position [0, 0]
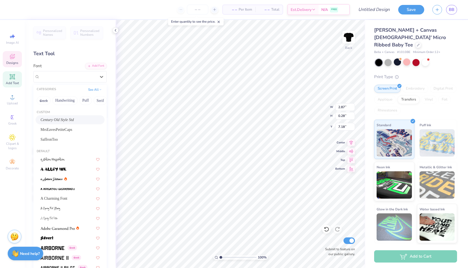
click at [61, 120] on span "Century Old Style Std" at bounding box center [56, 120] width 33 height 6
click at [68, 78] on div "Century Old Style Std" at bounding box center [67, 76] width 57 height 8
click at [58, 130] on span "MrsEavesPetiteCaps" at bounding box center [56, 130] width 32 height 6
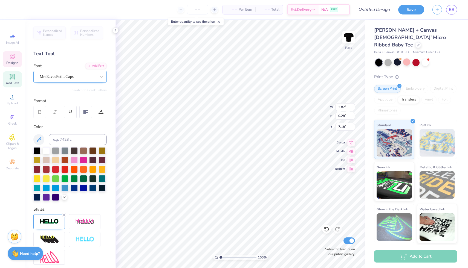
click at [90, 81] on div "MrsEavesPetiteCaps" at bounding box center [69, 76] width 73 height 11
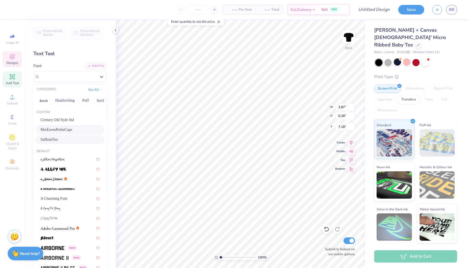
click at [69, 137] on div "SaffronToo" at bounding box center [69, 140] width 59 height 6
click at [84, 76] on div "SaffronToo" at bounding box center [67, 76] width 57 height 8
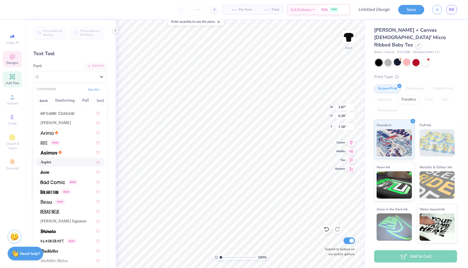
scroll to position [202, 0]
click at [69, 204] on div "Greek" at bounding box center [69, 203] width 59 height 6
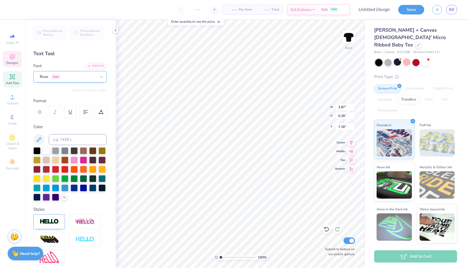
click at [57, 81] on div "Beau Greek" at bounding box center [69, 76] width 73 height 11
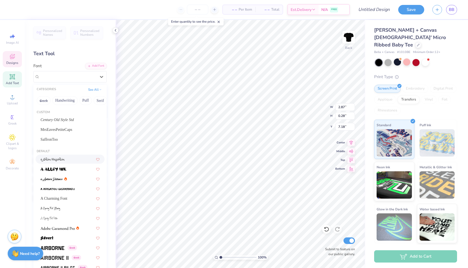
click at [64, 149] on div "Default" at bounding box center [69, 151] width 73 height 5
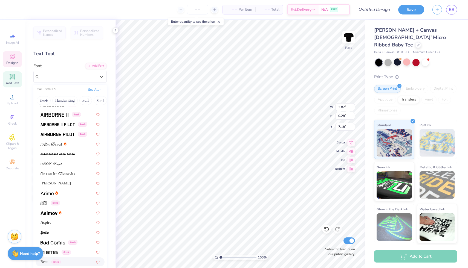
scroll to position [143, 0]
click at [46, 205] on span at bounding box center [43, 203] width 7 height 6
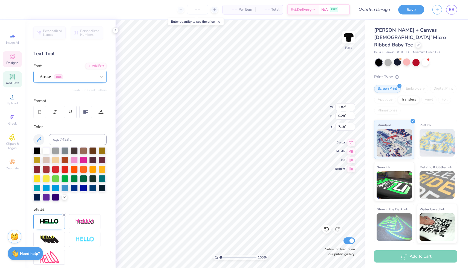
click at [78, 77] on div "Arrose Greek" at bounding box center [67, 76] width 57 height 8
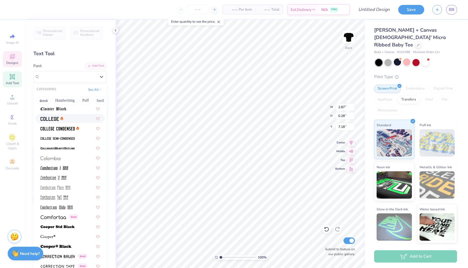
scroll to position [753, 0]
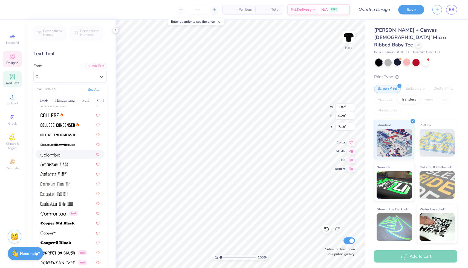
click at [66, 156] on div at bounding box center [69, 154] width 59 height 6
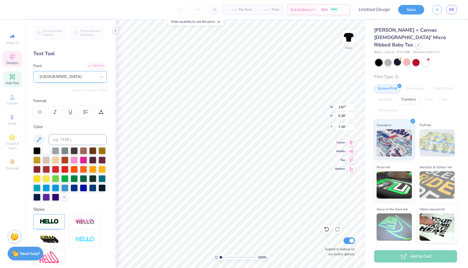
click at [57, 74] on div "[GEOGRAPHIC_DATA]" at bounding box center [67, 76] width 57 height 8
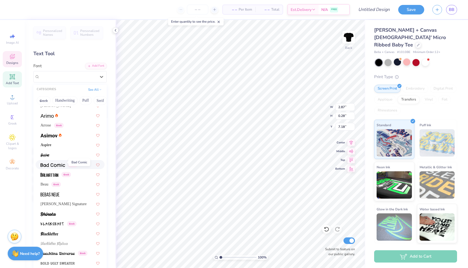
scroll to position [223, 0]
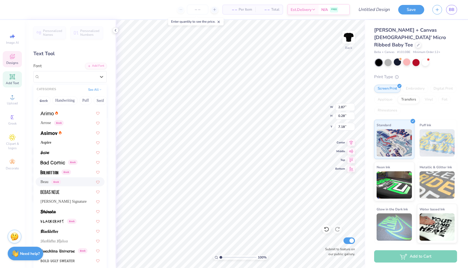
click at [46, 185] on div "Beau Greek" at bounding box center [70, 181] width 69 height 9
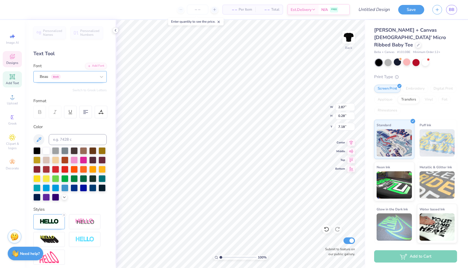
click at [65, 76] on div "Beau Greek" at bounding box center [67, 76] width 57 height 8
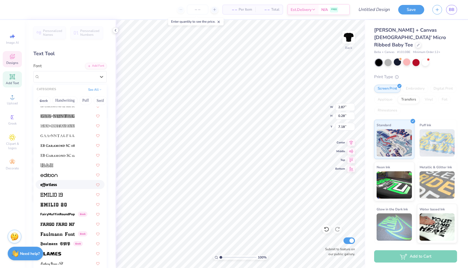
scroll to position [1074, 0]
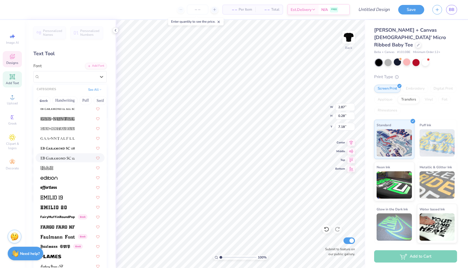
click at [62, 156] on span at bounding box center [57, 158] width 34 height 6
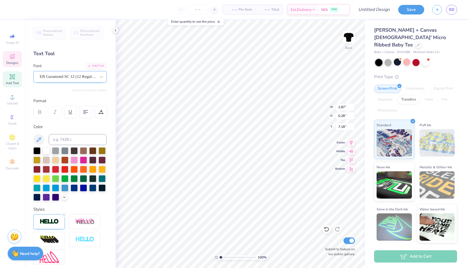
click at [63, 74] on div "EB Garamond SC 12 (12 Regular)" at bounding box center [67, 76] width 57 height 8
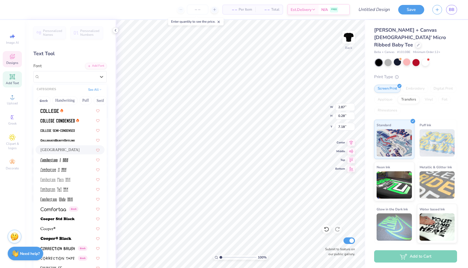
scroll to position [758, 0]
click at [52, 151] on div "[GEOGRAPHIC_DATA]" at bounding box center [69, 150] width 59 height 6
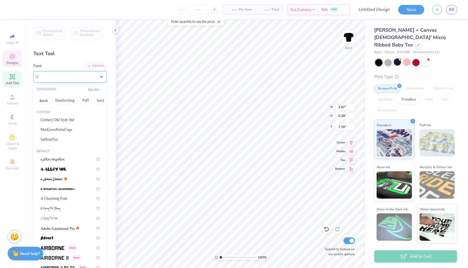
click at [60, 75] on div "[GEOGRAPHIC_DATA]" at bounding box center [67, 76] width 57 height 8
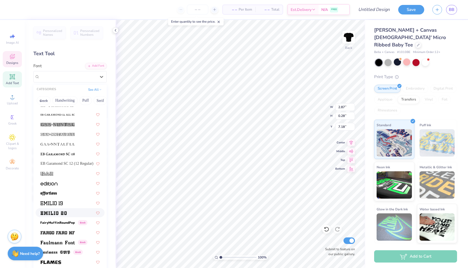
scroll to position [1064, 0]
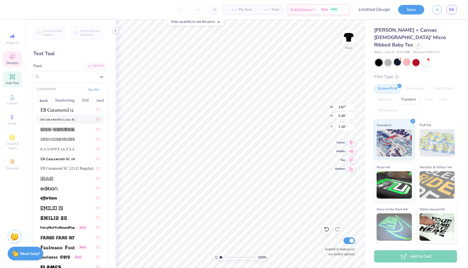
click at [65, 119] on img at bounding box center [57, 120] width 34 height 4
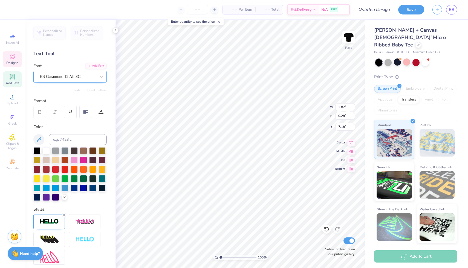
click at [55, 80] on div at bounding box center [68, 76] width 56 height 7
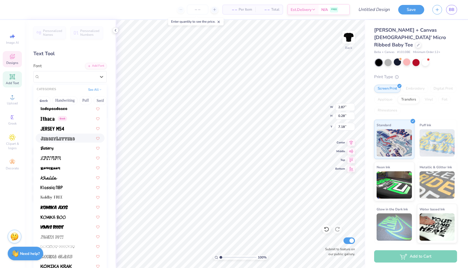
scroll to position [1529, 0]
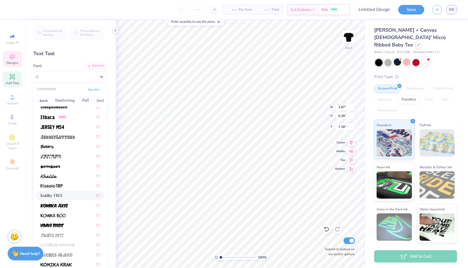
click at [64, 197] on div at bounding box center [69, 196] width 59 height 6
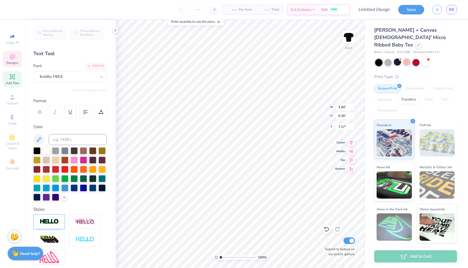
scroll to position [0, 0]
type textarea "F"
type textarea "Fall 2025 Rush"
type input "3.06"
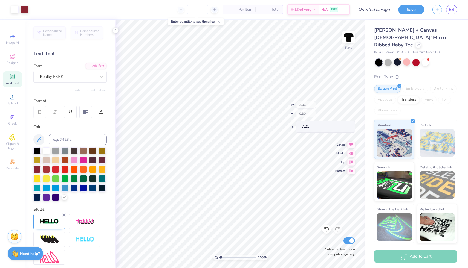
type input "7.24"
click at [69, 77] on div "Koldby FREE" at bounding box center [67, 76] width 57 height 8
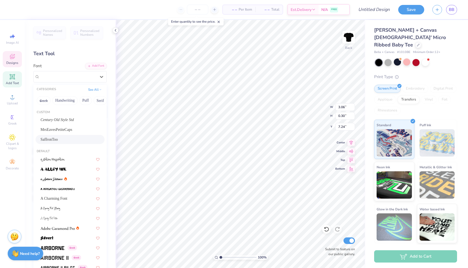
click at [63, 136] on div "SaffronToo" at bounding box center [70, 139] width 69 height 9
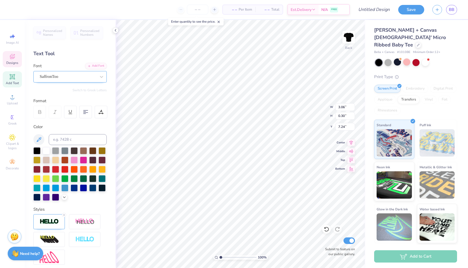
click at [74, 76] on div "SaffronToo" at bounding box center [67, 76] width 57 height 8
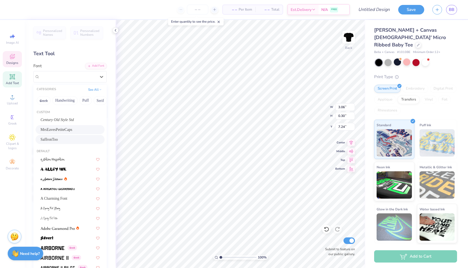
click at [62, 127] on span "MrsEavesPetiteCaps" at bounding box center [56, 130] width 32 height 6
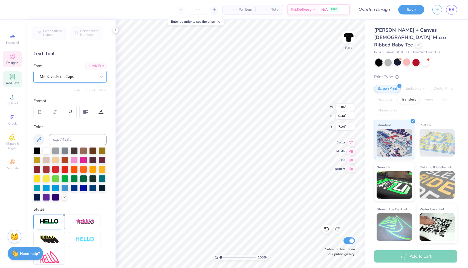
click at [72, 75] on div "MrsEavesPetiteCaps" at bounding box center [67, 76] width 57 height 8
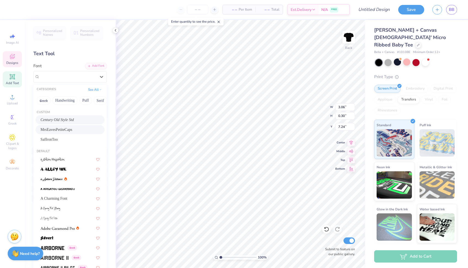
click at [63, 117] on span "Century Old Style Std" at bounding box center [56, 120] width 33 height 6
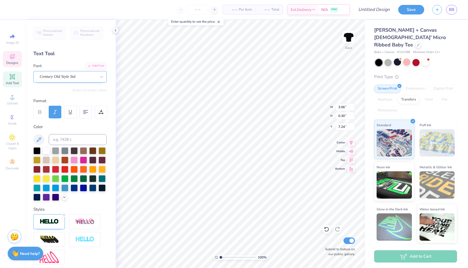
click at [75, 79] on div "Century Old Style Std" at bounding box center [67, 76] width 57 height 8
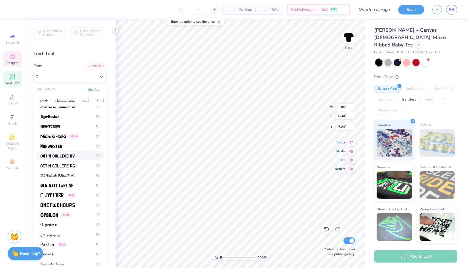
scroll to position [2149, 0]
click at [55, 223] on img at bounding box center [48, 225] width 16 height 4
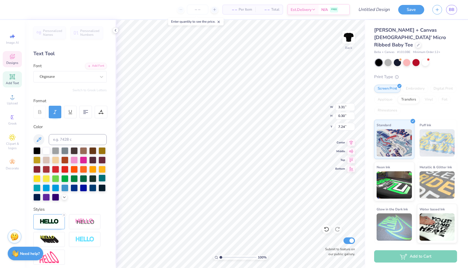
scroll to position [0, 0]
click at [55, 111] on icon at bounding box center [54, 112] width 5 height 5
click at [11, 59] on icon at bounding box center [12, 56] width 7 height 7
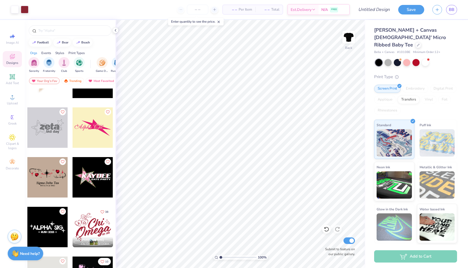
scroll to position [76, 0]
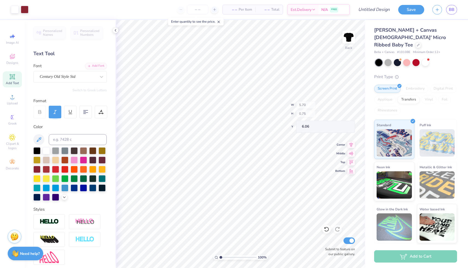
type input "6.06"
type input "6.10"
type input "7.13"
type input "7.18"
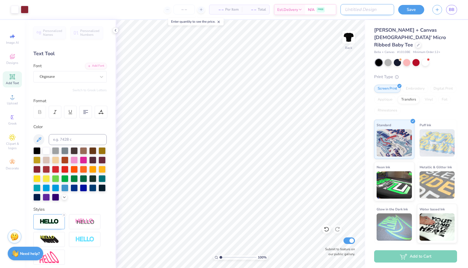
click at [372, 9] on input "Design Title" at bounding box center [367, 9] width 54 height 11
type input "Star Girl Rush 1"
click at [403, 10] on button "Save" at bounding box center [411, 9] width 26 height 10
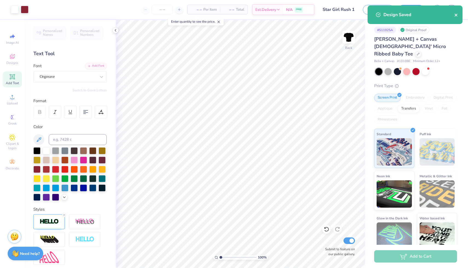
click at [455, 14] on icon "close" at bounding box center [456, 15] width 4 height 4
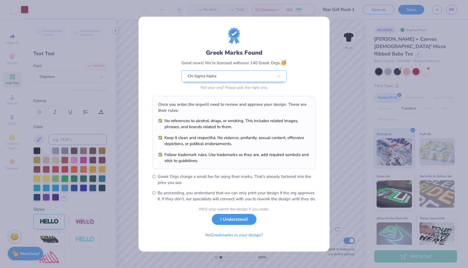
click at [233, 222] on button "I Understand!" at bounding box center [234, 219] width 45 height 11
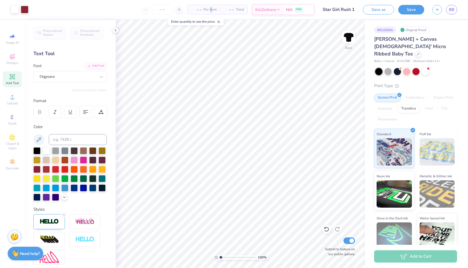
click at [210, 11] on span "Per Item" at bounding box center [209, 10] width 13 height 6
click at [195, 9] on span "– –" at bounding box center [196, 10] width 11 height 6
click at [198, 10] on span "– –" at bounding box center [196, 10] width 11 height 6
click at [179, 10] on line at bounding box center [179, 10] width 2 height 0
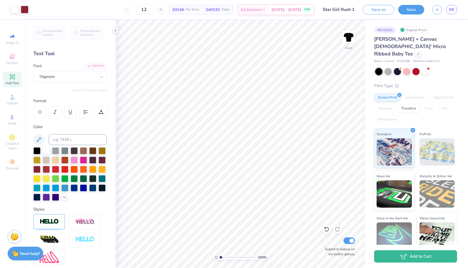
click at [136, 10] on div "12" at bounding box center [143, 10] width 41 height 10
drag, startPoint x: 159, startPoint y: 9, endPoint x: 142, endPoint y: 7, distance: 17.3
click at [142, 8] on input "12" at bounding box center [143, 10] width 21 height 10
type input "12"
drag, startPoint x: 158, startPoint y: 9, endPoint x: 147, endPoint y: 8, distance: 10.7
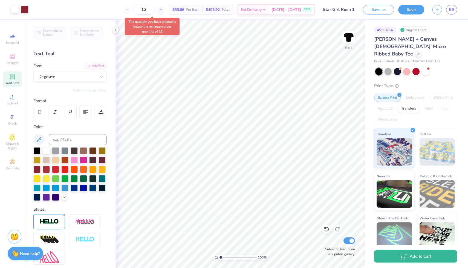
click at [147, 9] on input "12" at bounding box center [143, 10] width 21 height 10
type input "2"
type input "1"
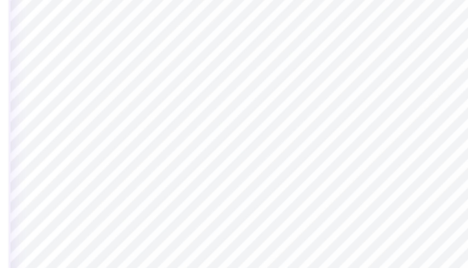
type input "7.35"
type input "1.90"
type input "3.38"
type input "8.22"
type input "2.40"
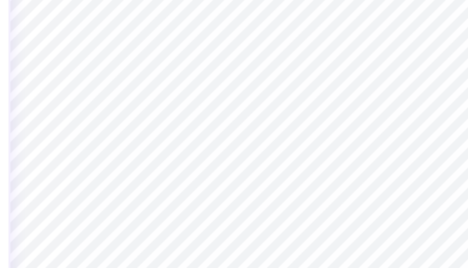
type input "3.00"
type input "3.42"
type input "3.38"
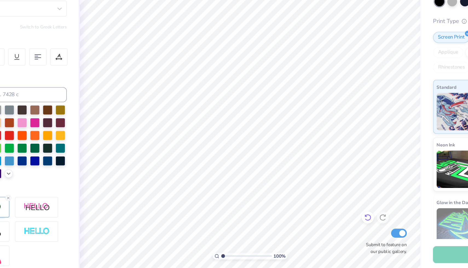
click at [325, 228] on icon at bounding box center [325, 229] width 5 height 5
click at [337, 228] on icon at bounding box center [336, 229] width 5 height 5
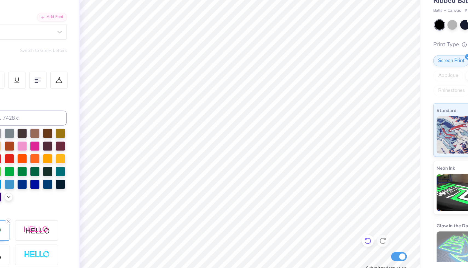
click at [326, 229] on icon at bounding box center [325, 229] width 5 height 5
click at [338, 227] on icon at bounding box center [336, 229] width 5 height 5
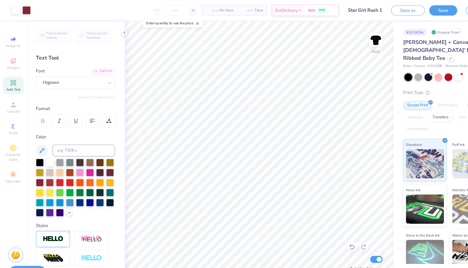
click at [326, 229] on icon at bounding box center [325, 229] width 5 height 5
click at [14, 62] on span "Designs" at bounding box center [12, 63] width 12 height 4
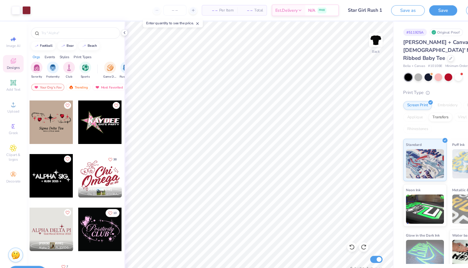
scroll to position [145, 0]
click at [53, 209] on div at bounding box center [47, 213] width 40 height 40
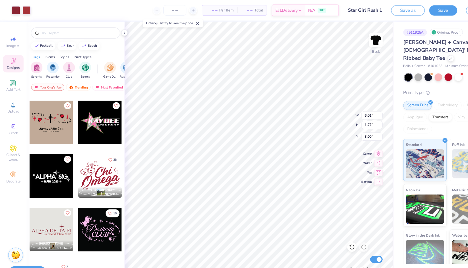
type input "8.43"
type input "2.04"
type input "3.38"
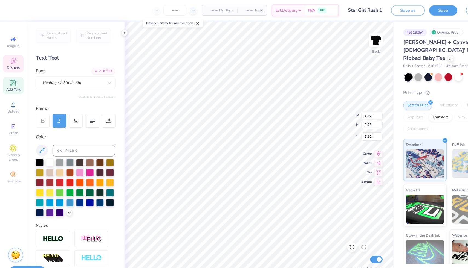
type input "3.11"
type input "1.16"
type input "3.00"
type input "6.62"
type input "2.09"
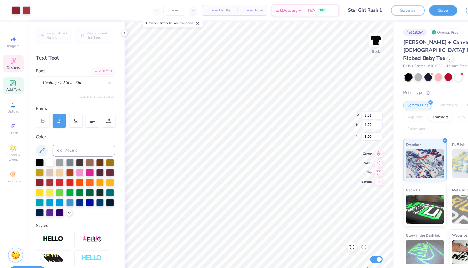
type input "3.31"
click at [325, 227] on icon at bounding box center [326, 229] width 5 height 5
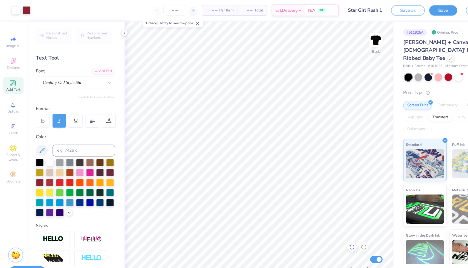
click at [325, 227] on icon at bounding box center [326, 229] width 5 height 5
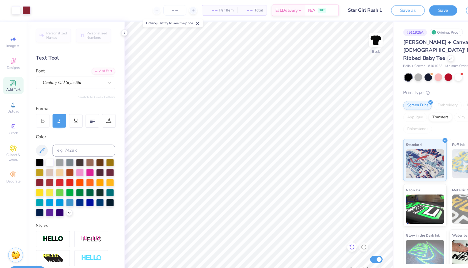
click at [325, 227] on icon at bounding box center [326, 229] width 5 height 5
click at [12, 56] on icon at bounding box center [12, 56] width 7 height 7
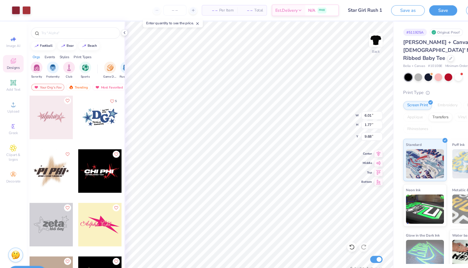
type input "9.68"
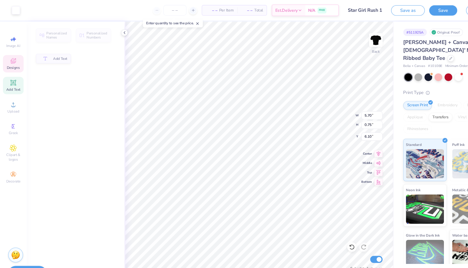
type input "5.70"
type input "0.75"
type input "6.10"
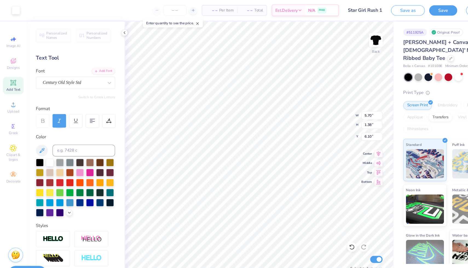
type input "14.72"
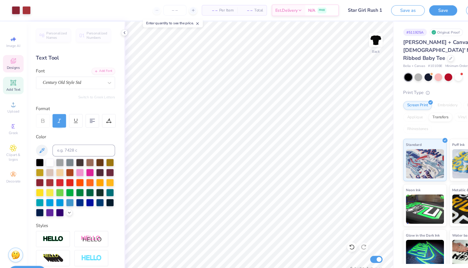
click at [14, 57] on icon at bounding box center [12, 56] width 7 height 7
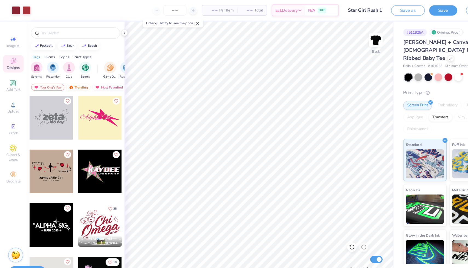
scroll to position [148, 0]
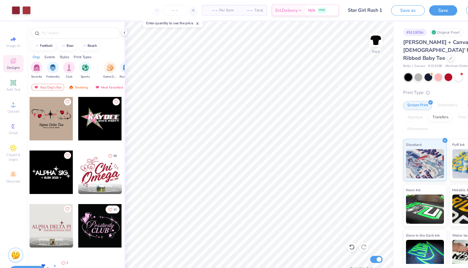
click at [51, 153] on div at bounding box center [47, 160] width 40 height 40
click at [91, 112] on div at bounding box center [92, 110] width 40 height 40
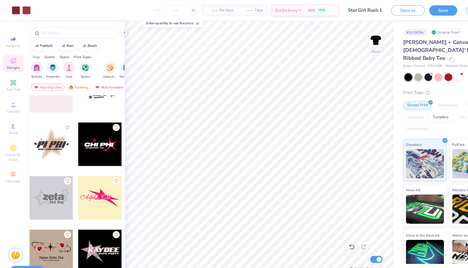
scroll to position [18, 0]
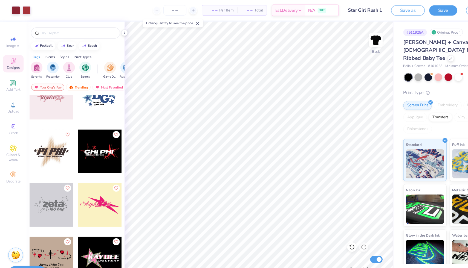
click at [92, 144] on div at bounding box center [92, 140] width 40 height 40
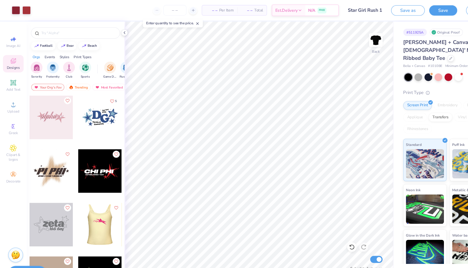
click at [90, 206] on div at bounding box center [92, 208] width 40 height 40
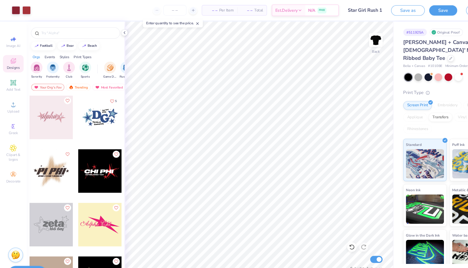
click at [51, 104] on div at bounding box center [47, 109] width 40 height 40
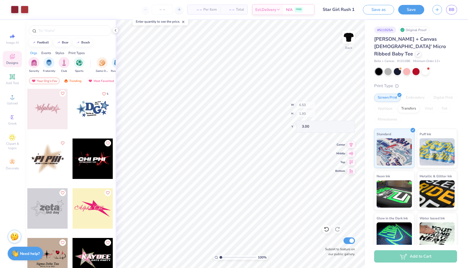
type input "6.53"
type input "1.93"
type input "3.20"
type input "3.00"
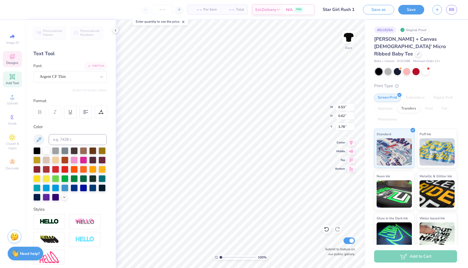
type textarea "L"
type textarea "CHI SIGMA ALPHA"
type input "4.52"
type input "0.34"
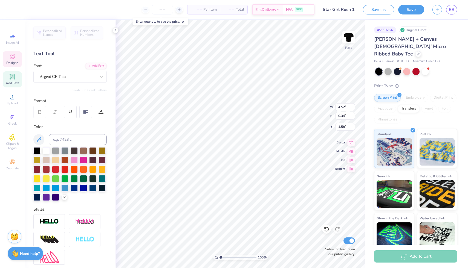
type input "4.58"
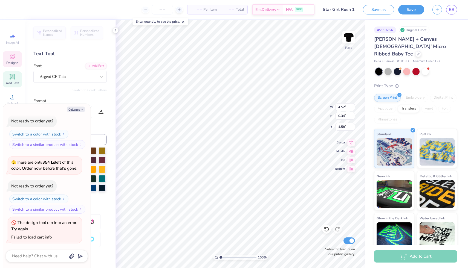
scroll to position [0, 0]
type textarea "x"
type textarea "Sister"
type textarea "x"
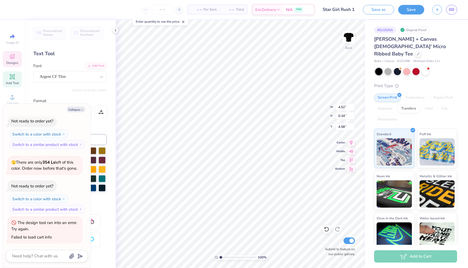
type textarea "Siste"
type textarea "x"
type textarea "Sist"
type textarea "x"
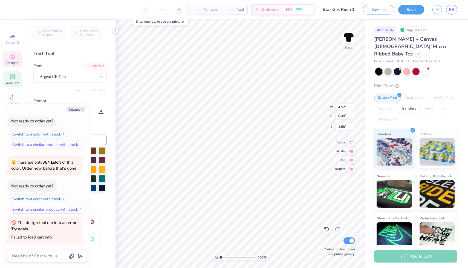
type textarea "Sis"
type textarea "x"
type textarea "Si"
type textarea "x"
type textarea "S"
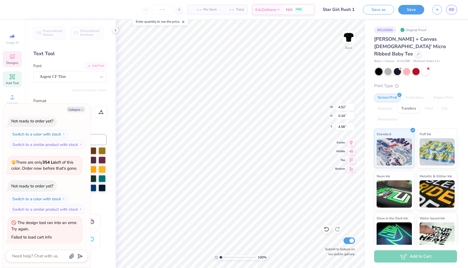
type textarea "x"
type textarea "SF"
type textarea "x"
type textarea "F"
type textarea "x"
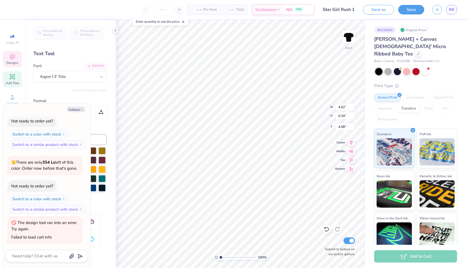
type textarea "FA"
type textarea "x"
type textarea "FAL"
type textarea "x"
type textarea "FALL"
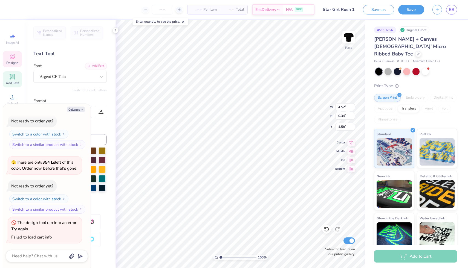
type textarea "x"
type textarea "FALL"
type textarea "x"
type textarea "FALL 20"
type textarea "x"
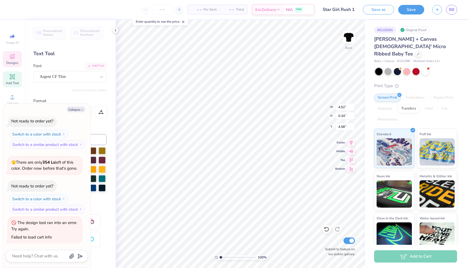
type textarea "FALL 202"
type textarea "x"
type textarea "FALL 2025"
type textarea "x"
type textarea "FALL 2025"
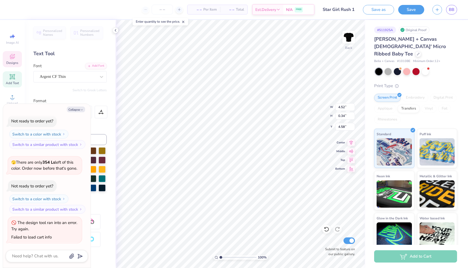
type textarea "x"
type textarea "FALL 2025 R"
type textarea "x"
type textarea "FALL 2025 RU"
type textarea "x"
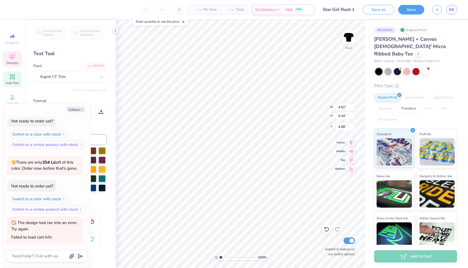
type textarea "FALL 2025 RUS"
type textarea "x"
type textarea "FALL 2025 RUSH"
click at [16, 58] on div "Designs" at bounding box center [12, 59] width 19 height 16
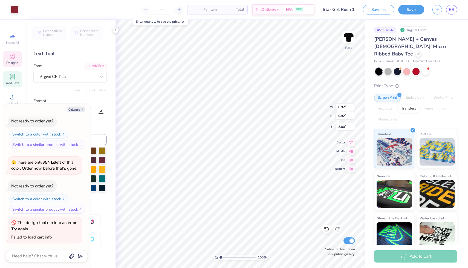
type textarea "x"
type input "2.75"
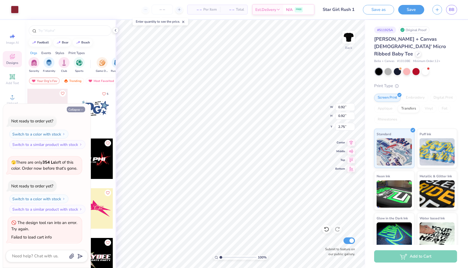
click at [74, 110] on button "Collapse" at bounding box center [76, 110] width 18 height 6
type textarea "x"
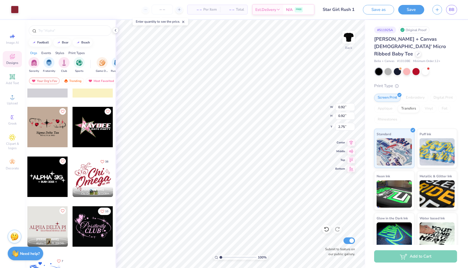
scroll to position [148, 0]
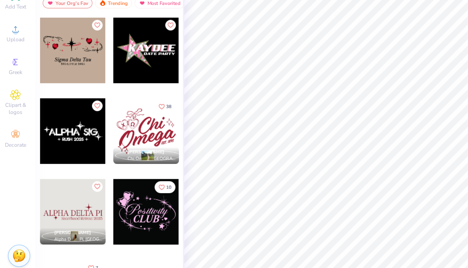
type input "0.62"
type input "4.30"
type input "0.92"
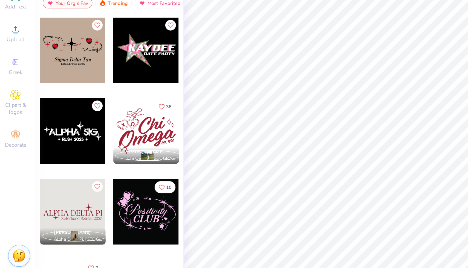
type input "2.75"
type input "0.62"
type input "4.30"
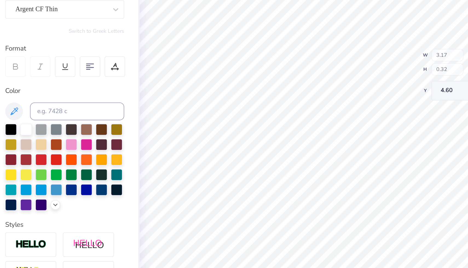
type input "4.60"
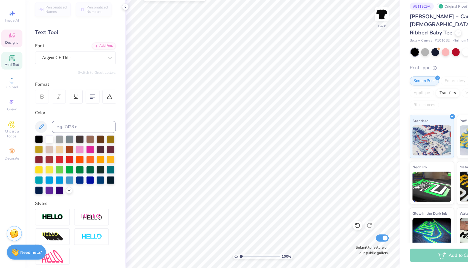
click at [15, 58] on icon at bounding box center [12, 56] width 7 height 7
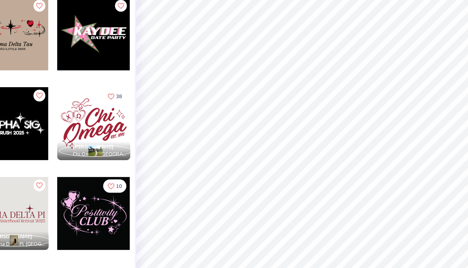
type input "4.14"
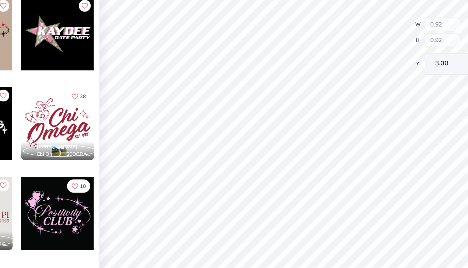
type input "2.75"
type input "4.29"
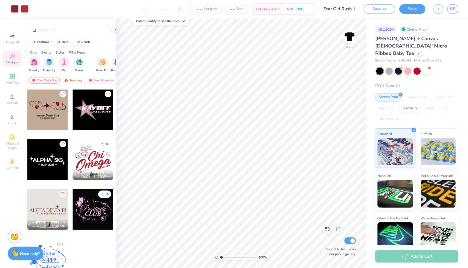
scroll to position [0, 0]
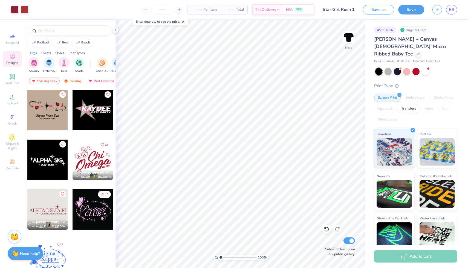
click at [10, 8] on div "Art colors" at bounding box center [14, 9] width 28 height 19
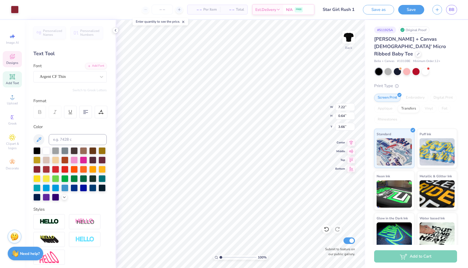
type input "3.66"
click at [47, 150] on div at bounding box center [46, 150] width 7 height 7
click at [34, 11] on div at bounding box center [35, 9] width 8 height 8
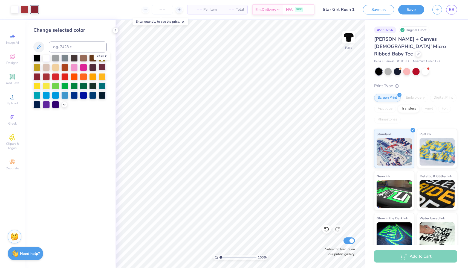
click at [102, 68] on div at bounding box center [101, 66] width 7 height 7
click at [46, 76] on div at bounding box center [46, 76] width 7 height 7
click at [38, 78] on div at bounding box center [36, 76] width 7 height 7
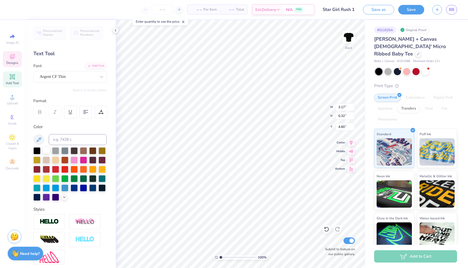
click at [45, 150] on div at bounding box center [46, 150] width 7 height 7
click at [46, 168] on div at bounding box center [46, 168] width 7 height 7
click at [14, 61] on span "Designs" at bounding box center [12, 63] width 12 height 4
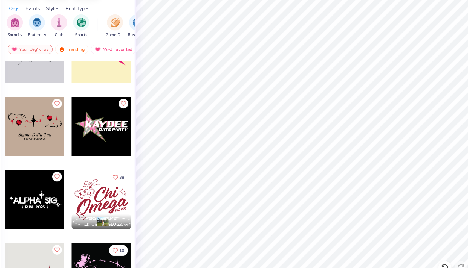
scroll to position [148, 0]
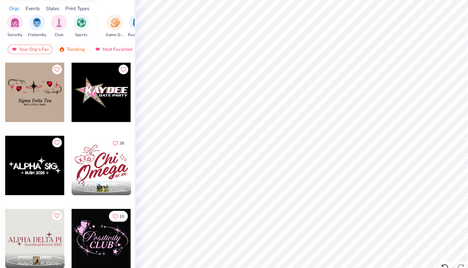
click at [63, 114] on div at bounding box center [47, 110] width 40 height 40
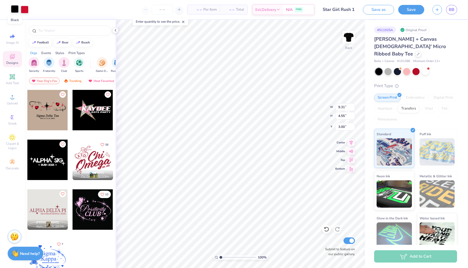
click at [13, 10] on div at bounding box center [15, 9] width 8 height 8
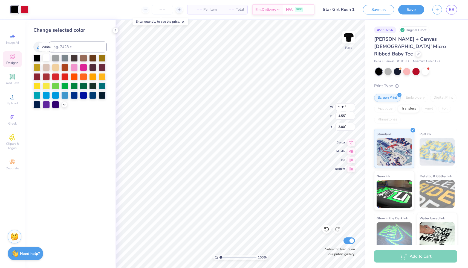
click at [46, 56] on div at bounding box center [46, 57] width 7 height 7
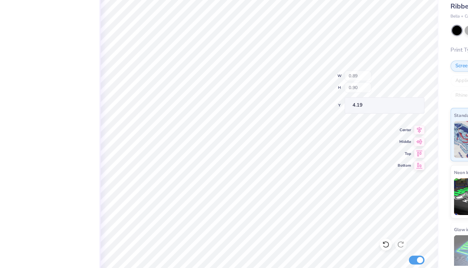
type input "4.09"
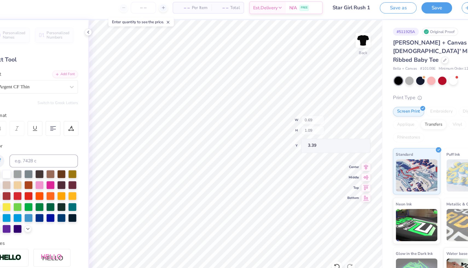
type input "3.51"
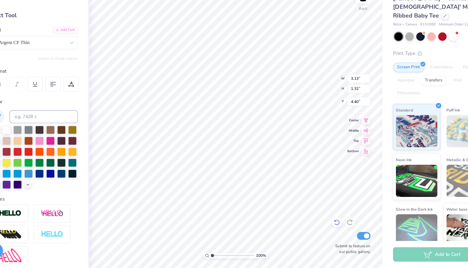
click at [327, 227] on icon at bounding box center [325, 229] width 5 height 5
type input "4.40"
type input "0.49"
type input "0.88"
type input "4.84"
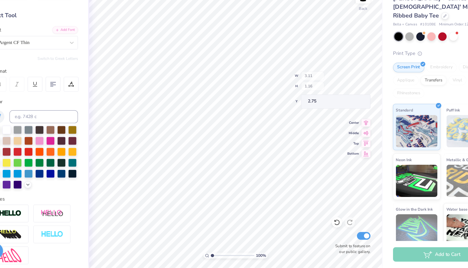
type input "2.75"
type input "1.84"
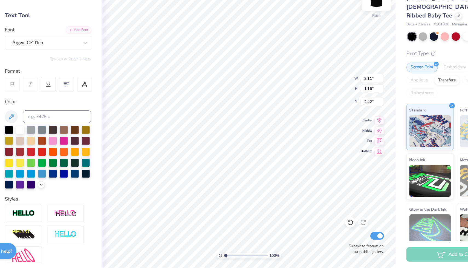
type input "2.42"
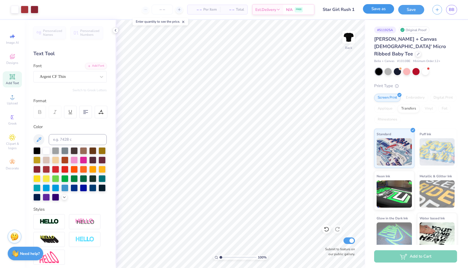
click at [385, 10] on button "Save as" at bounding box center [378, 9] width 31 height 10
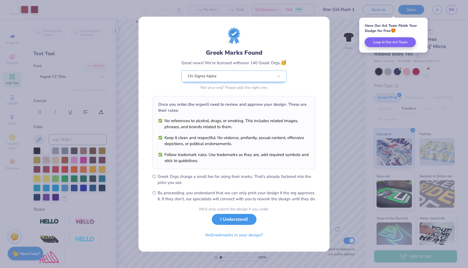
click at [233, 222] on button "I Understand!" at bounding box center [234, 219] width 45 height 11
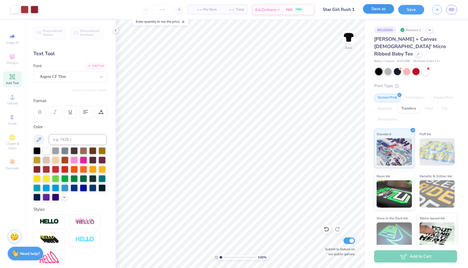
click at [385, 11] on button "Save as" at bounding box center [378, 9] width 31 height 10
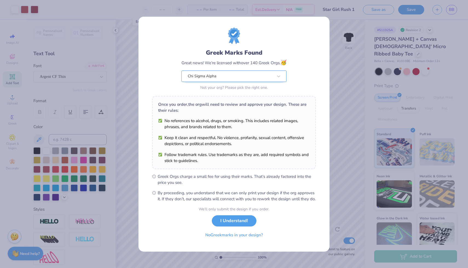
click at [270, 75] on div "Chi Sigma Alpha" at bounding box center [230, 76] width 86 height 11
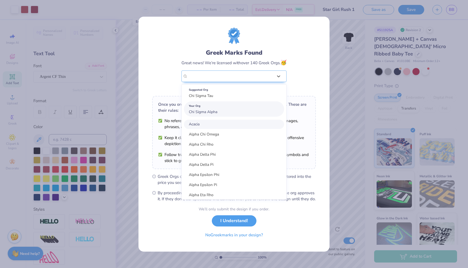
click at [249, 111] on div "Your Org Chi Sigma Alpha" at bounding box center [234, 108] width 100 height 15
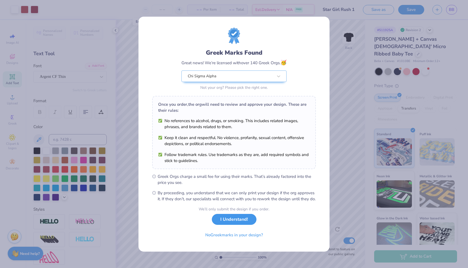
click at [226, 224] on button "I Understand!" at bounding box center [234, 219] width 45 height 11
